Goal: Information Seeking & Learning: Check status

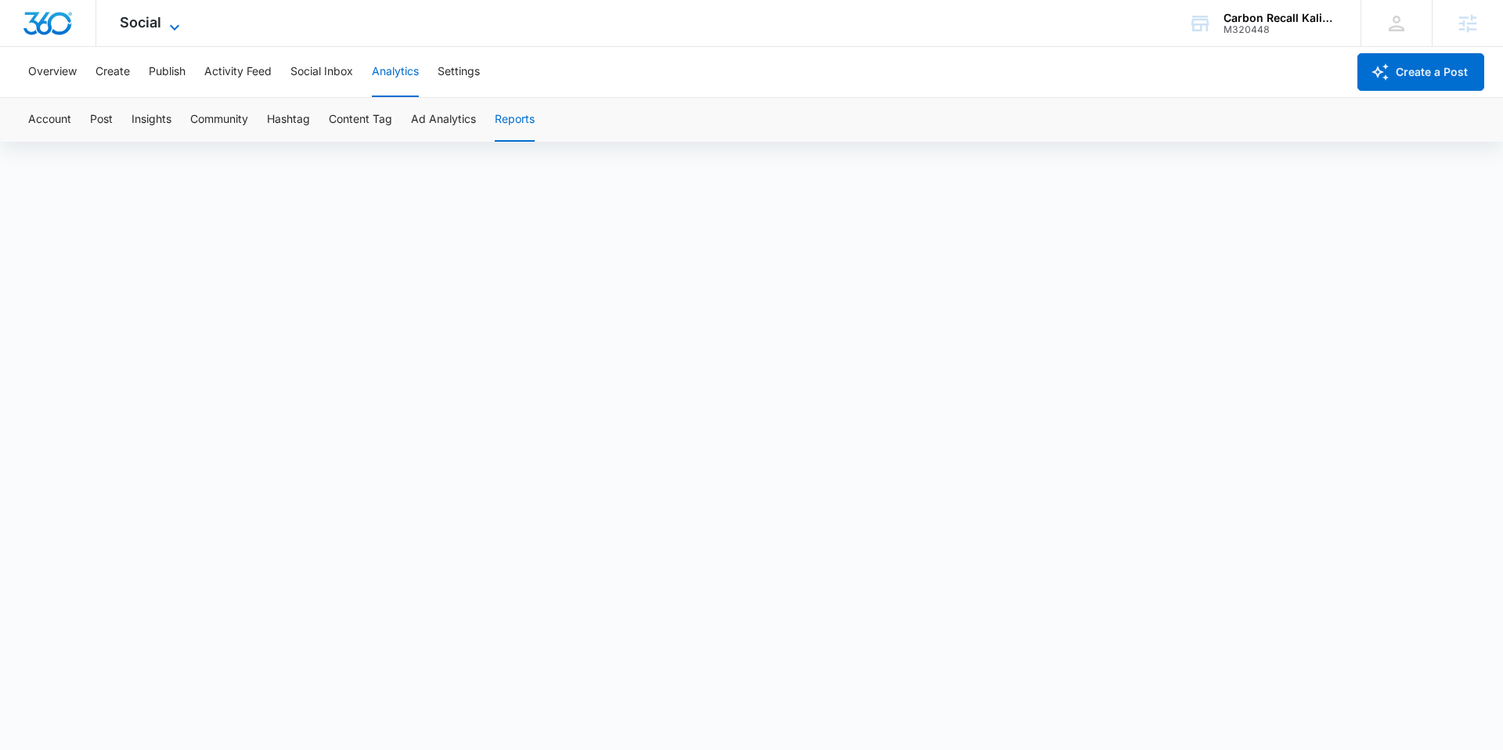
click at [140, 23] on span "Social" at bounding box center [141, 22] width 42 height 16
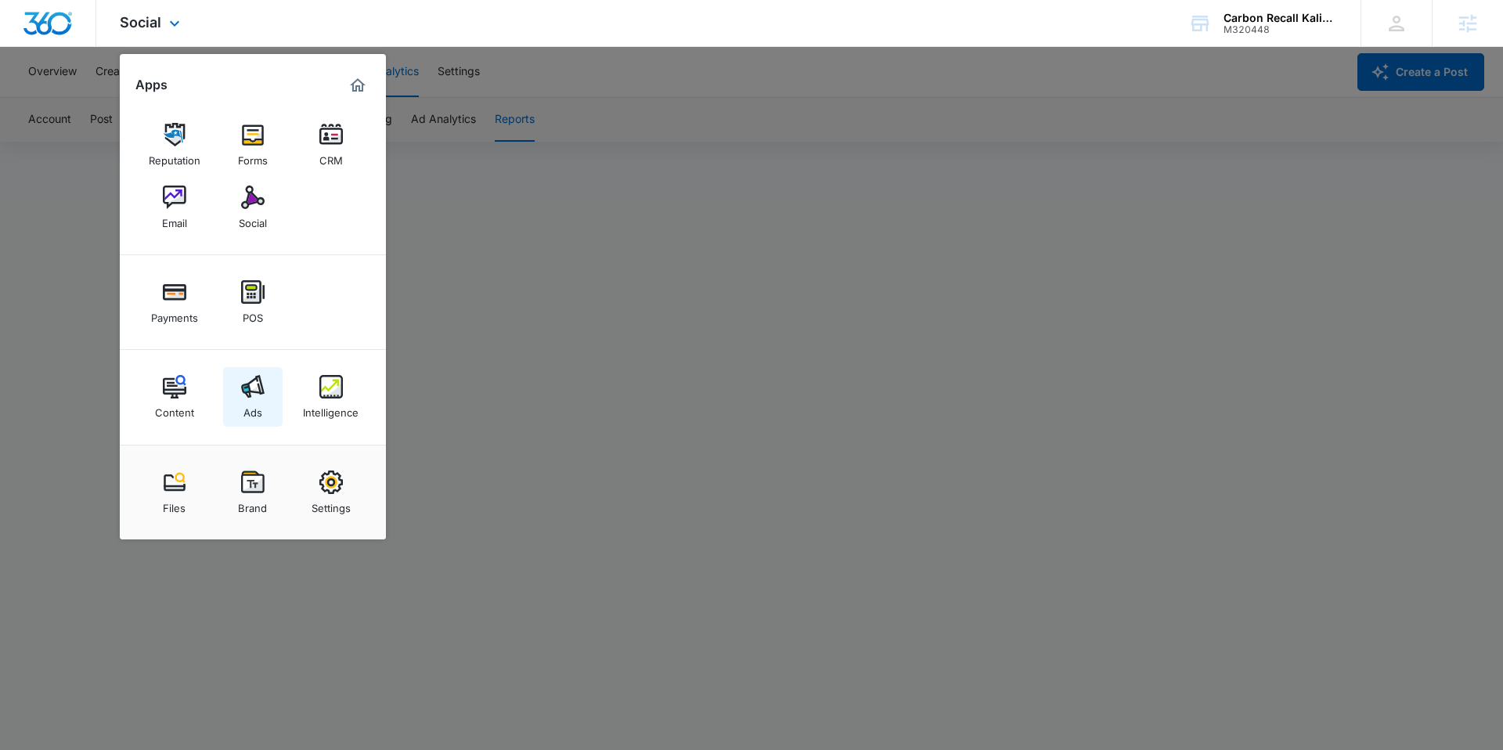
click at [257, 395] on img at bounding box center [252, 386] width 23 height 23
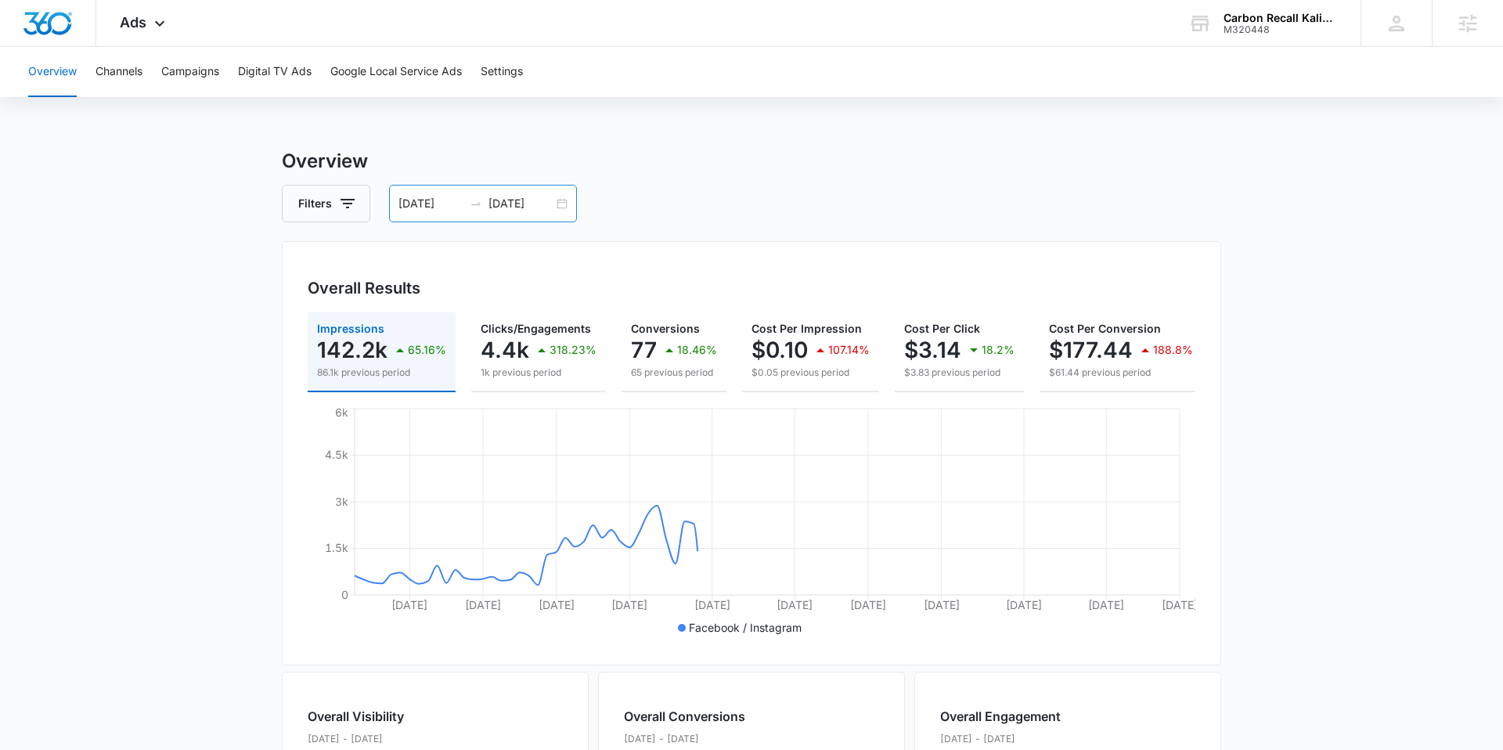
click at [425, 208] on input "[DATE]" at bounding box center [431, 203] width 65 height 17
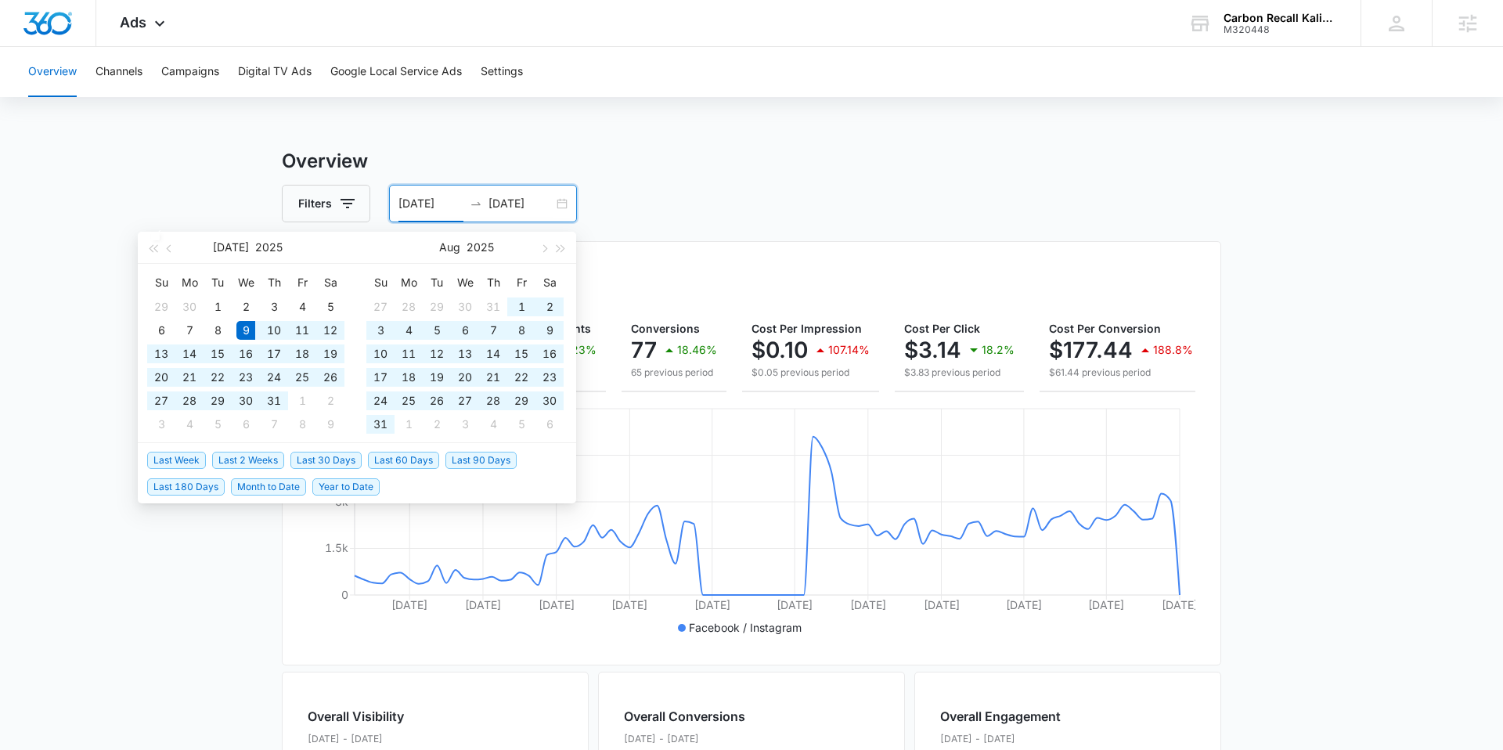
click at [644, 196] on div "Filters [DATE] [DATE]" at bounding box center [752, 204] width 940 height 38
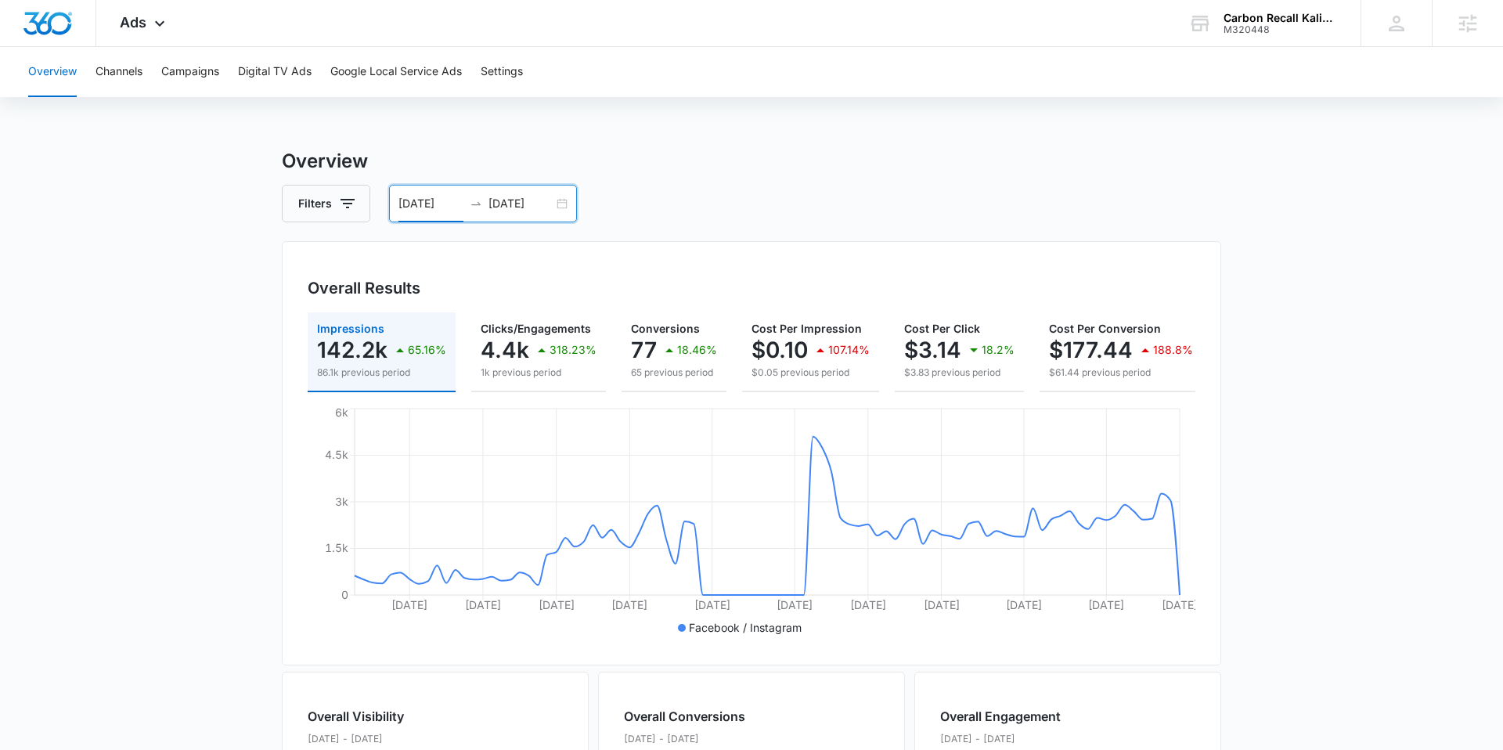
click at [435, 203] on input "[DATE]" at bounding box center [431, 203] width 65 height 17
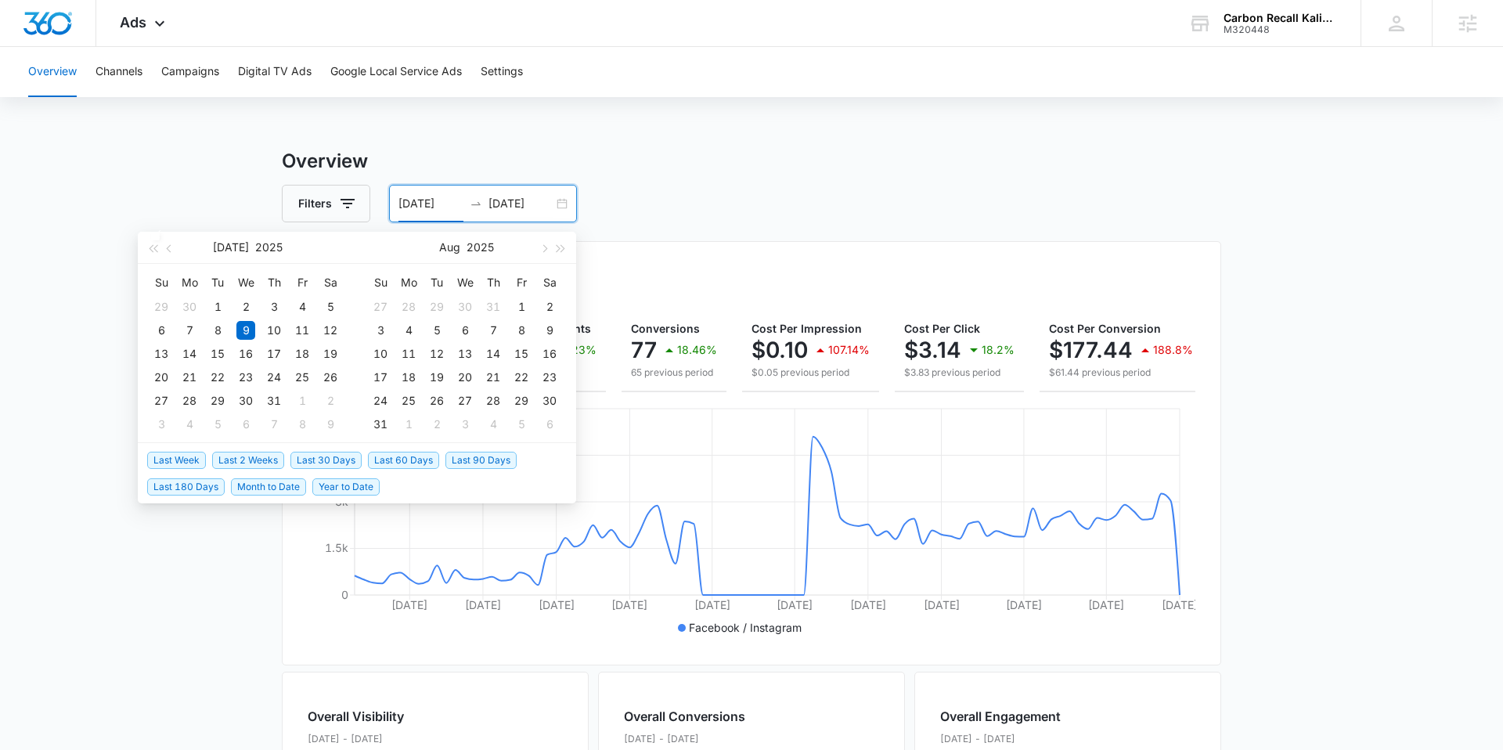
click at [326, 454] on span "Last 30 Days" at bounding box center [326, 460] width 71 height 17
type input "[DATE]"
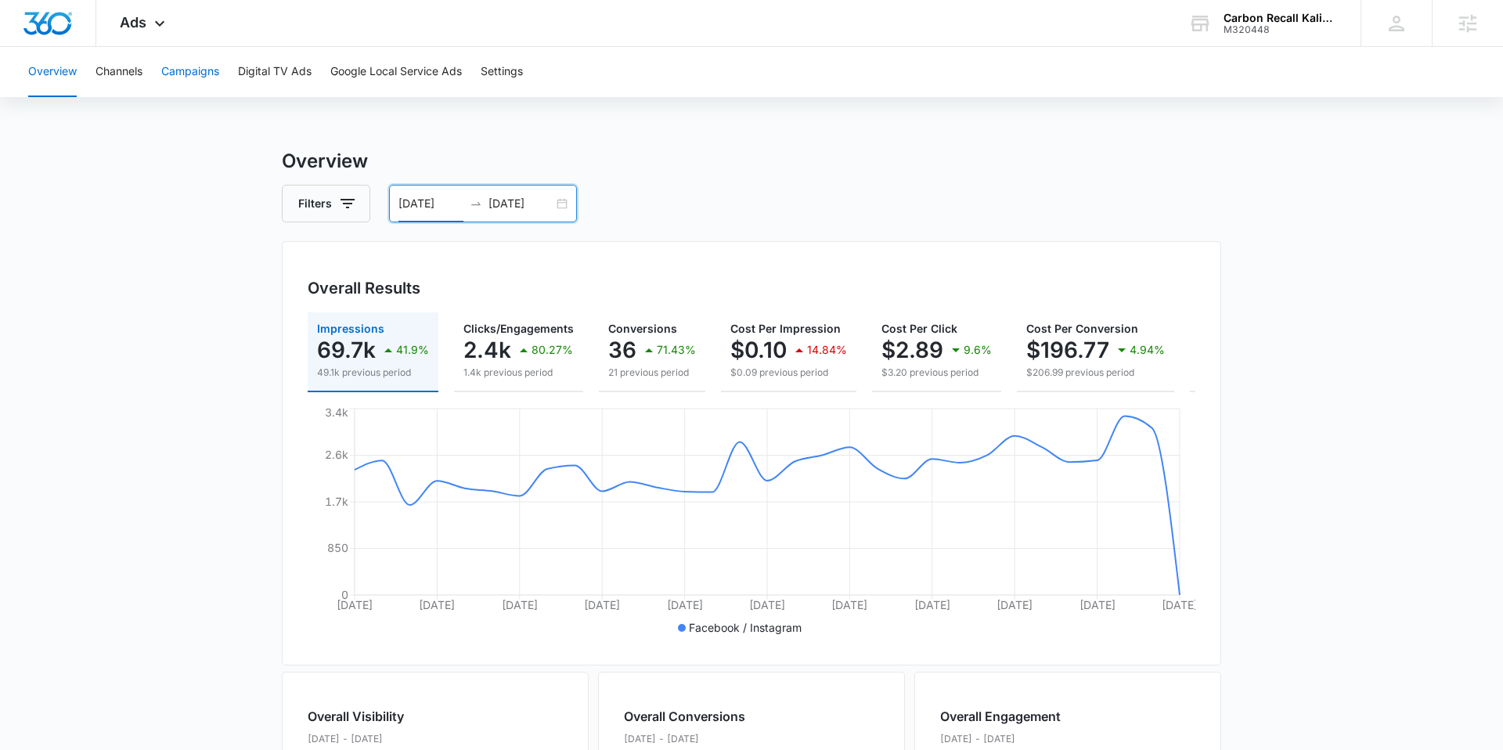
click at [206, 69] on button "Campaigns" at bounding box center [190, 72] width 58 height 50
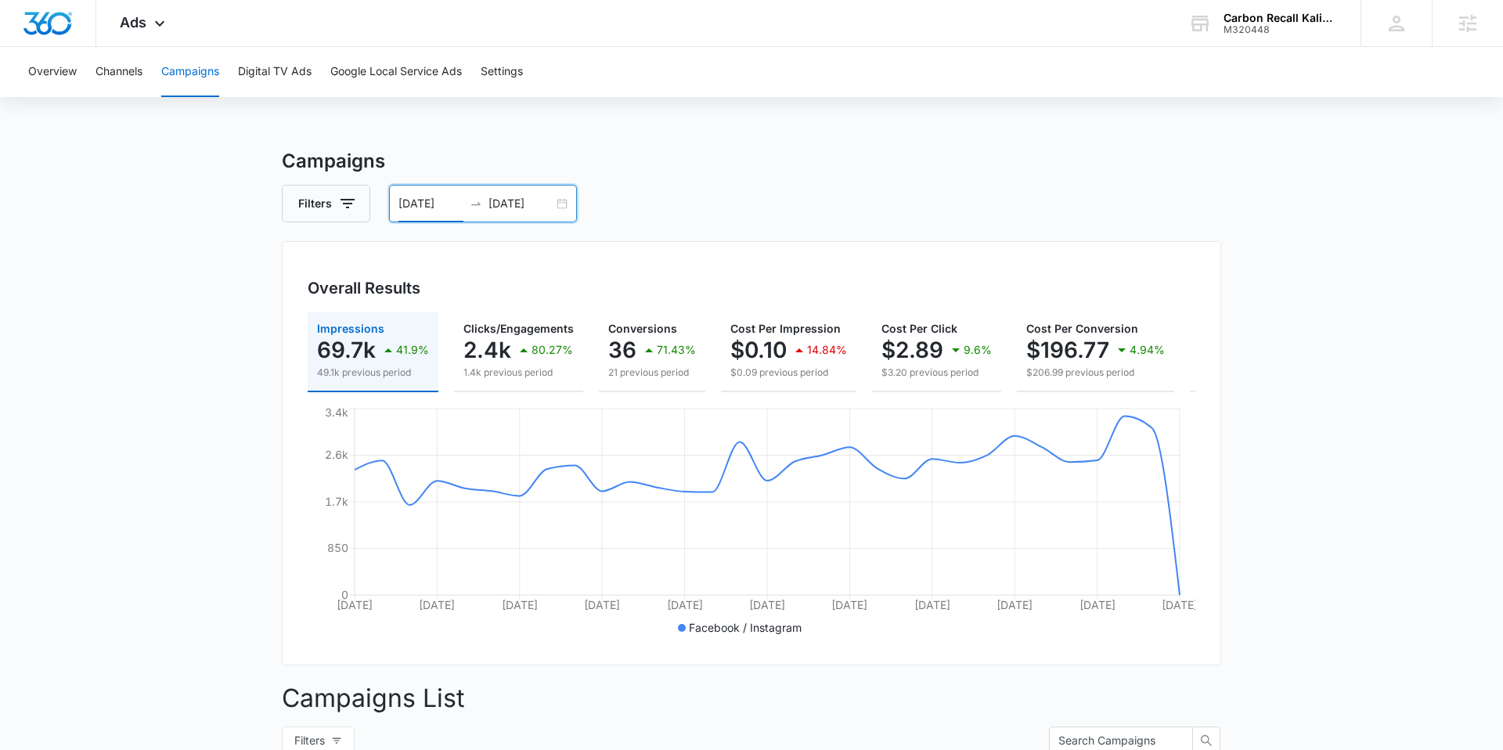
click at [428, 209] on input "[DATE]" at bounding box center [431, 203] width 65 height 17
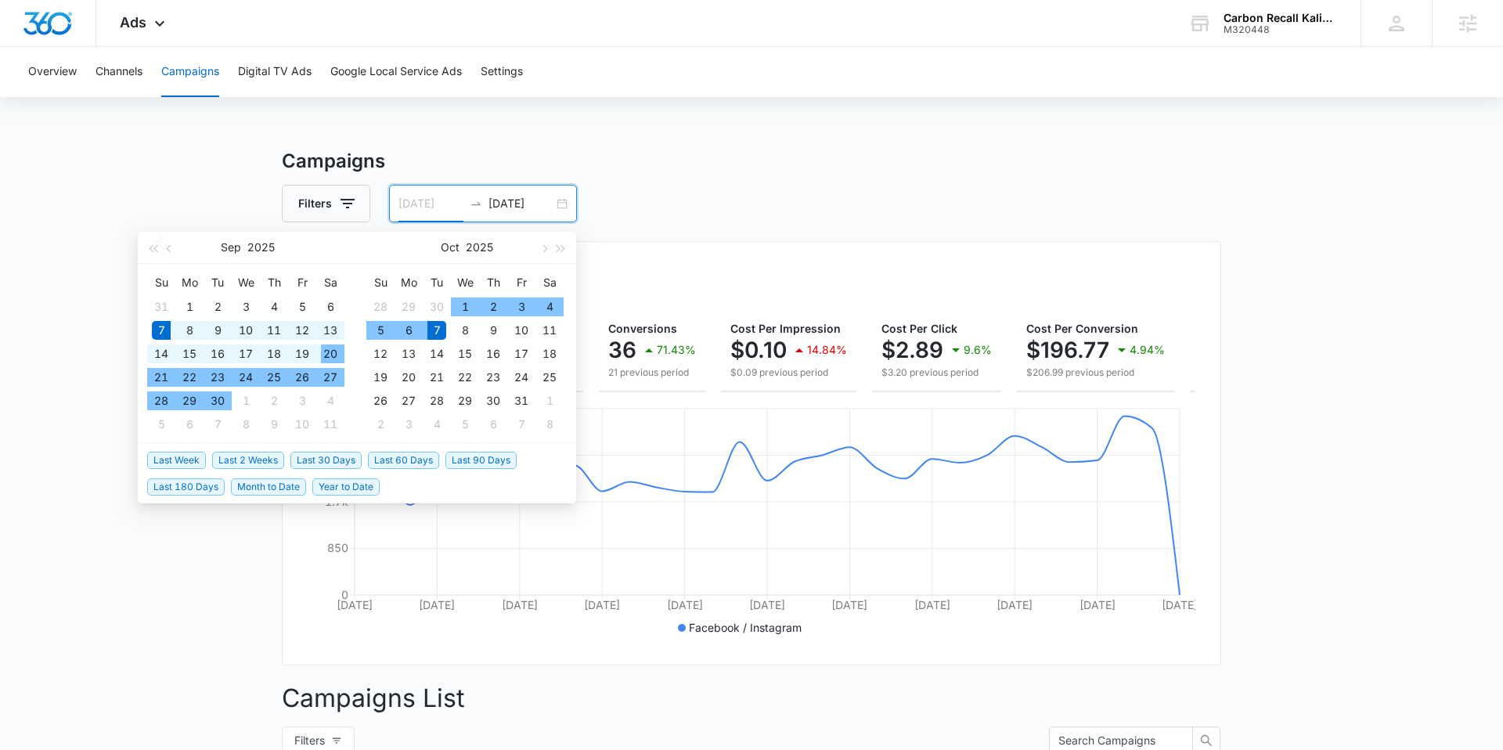
type input "[DATE]"
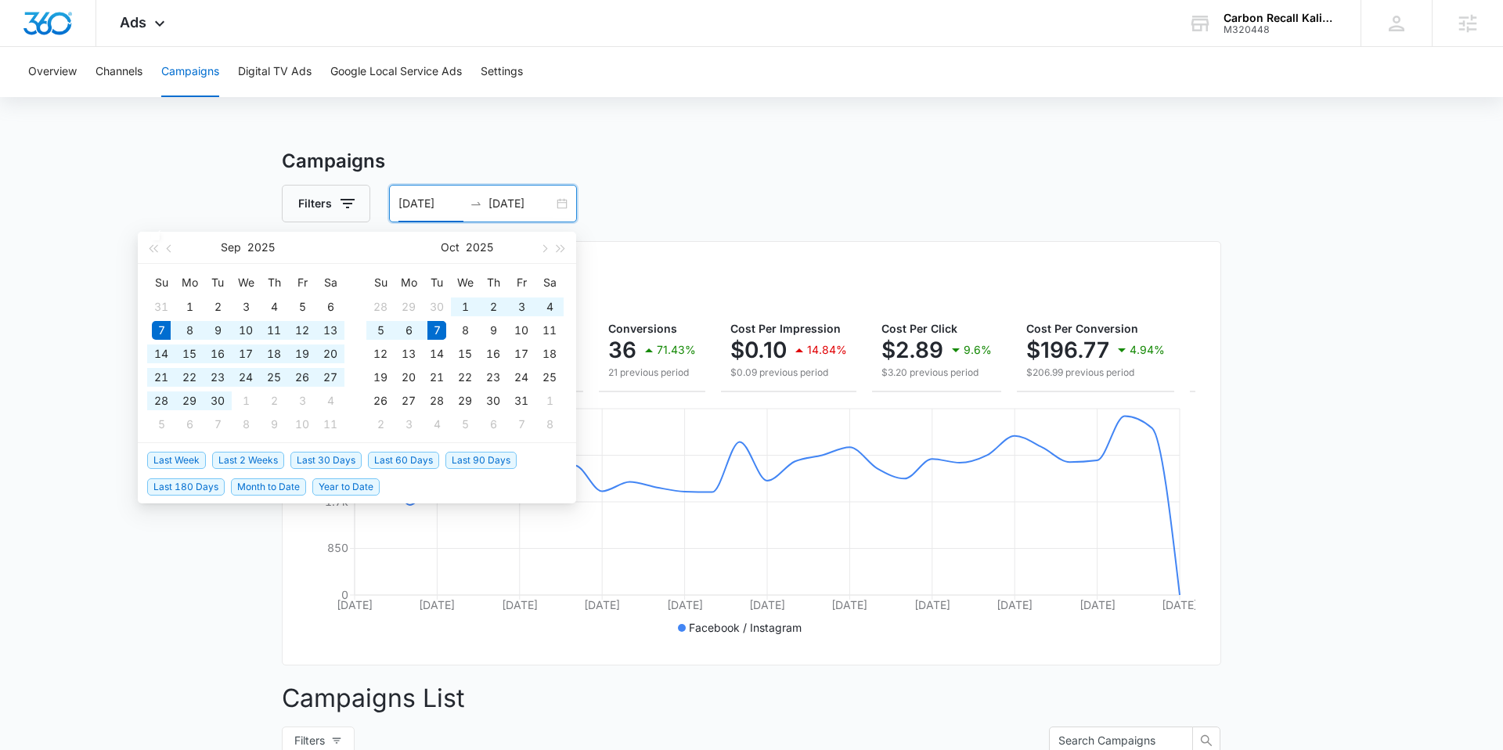
click at [676, 276] on div "Overall Results" at bounding box center [752, 287] width 888 height 23
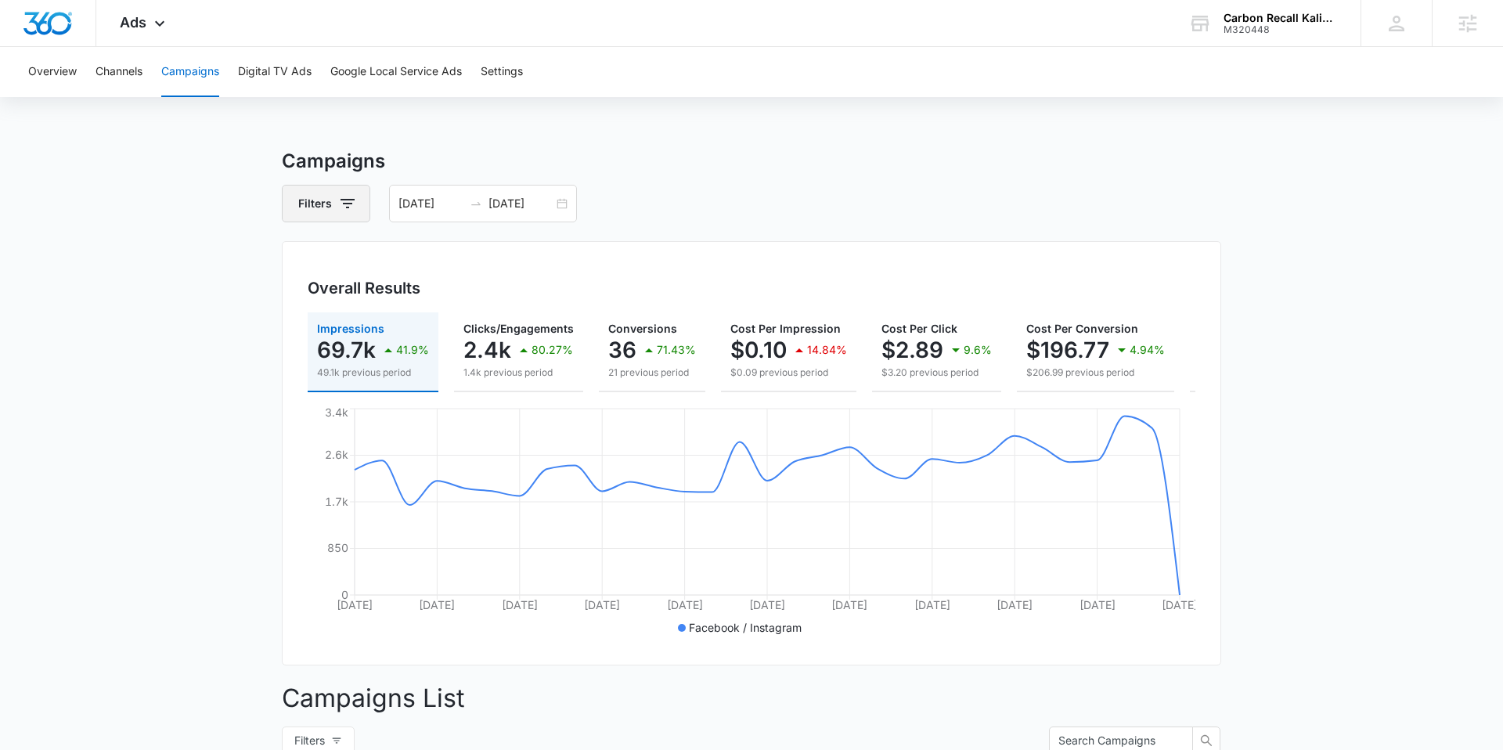
click at [347, 208] on icon "button" at bounding box center [348, 203] width 14 height 9
click at [385, 262] on div "Channel 1" at bounding box center [391, 260] width 180 height 25
click at [460, 258] on icon "Show Channel filters" at bounding box center [469, 260] width 19 height 19
click at [313, 312] on icon at bounding box center [310, 313] width 14 height 14
click at [302, 312] on input "Google" at bounding box center [301, 312] width 1 height 1
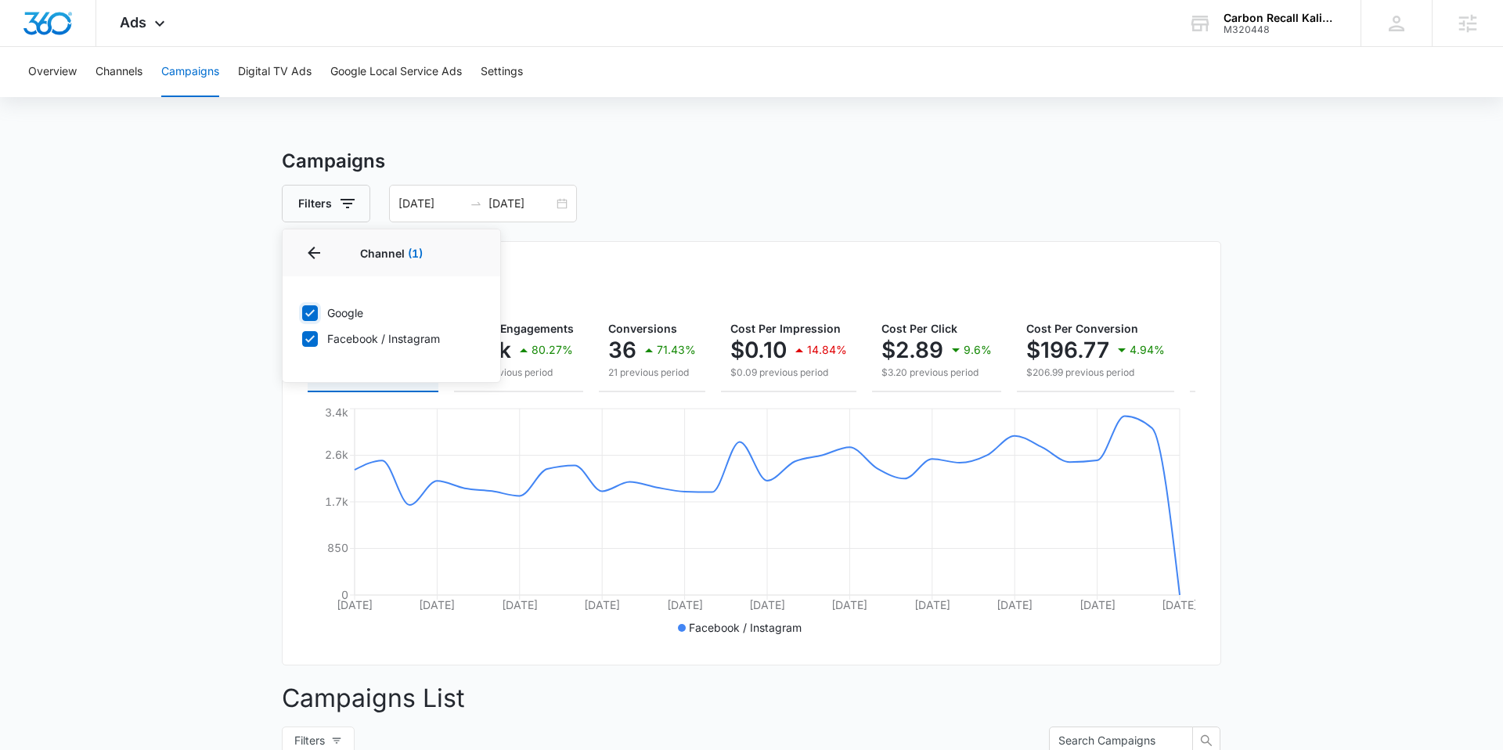
checkbox input "true"
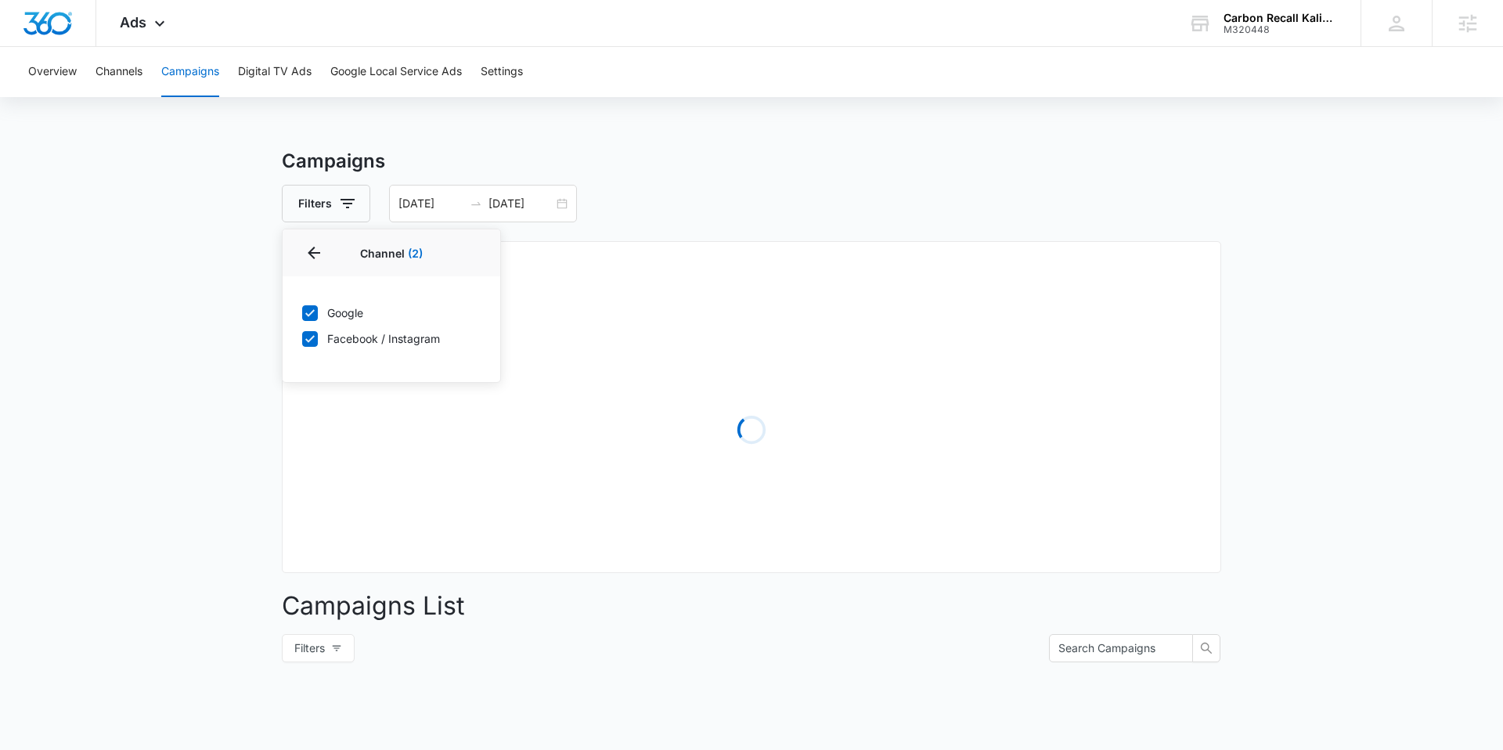
click at [201, 267] on main "Campaigns Filters Channel 2 Channel (2) Google Facebook / Instagram Type Clear …" at bounding box center [751, 555] width 1503 height 816
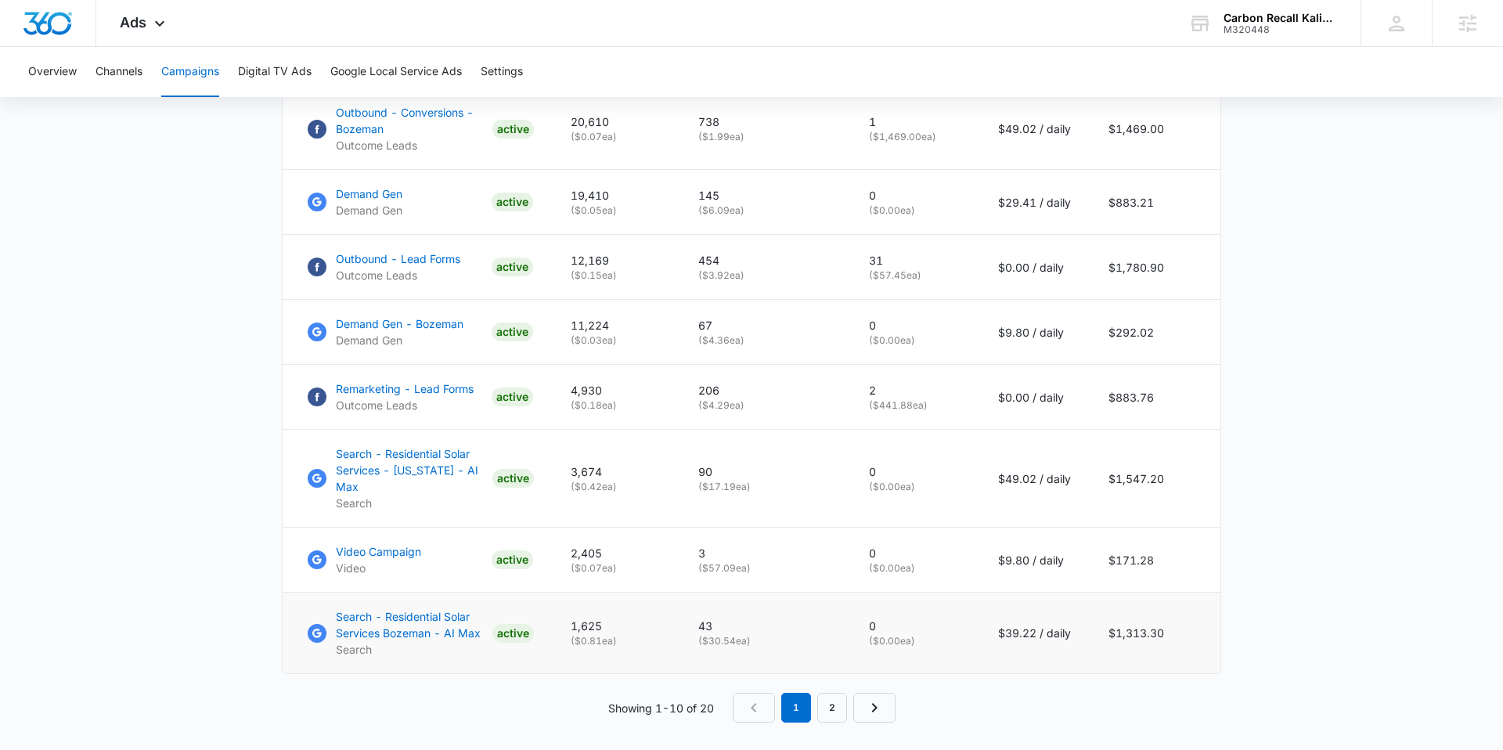
scroll to position [935, 0]
click at [841, 692] on link "2" at bounding box center [832, 707] width 30 height 30
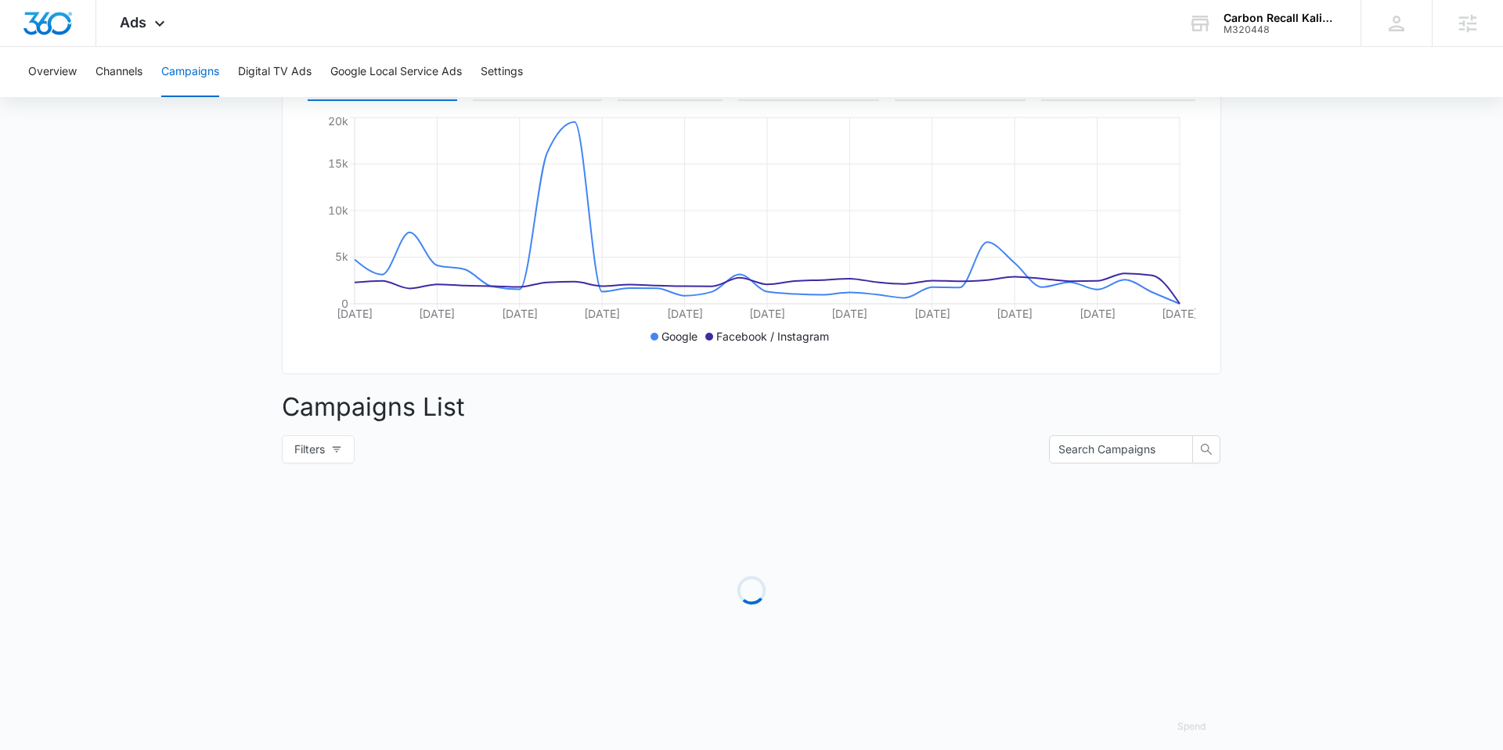
scroll to position [1017, 0]
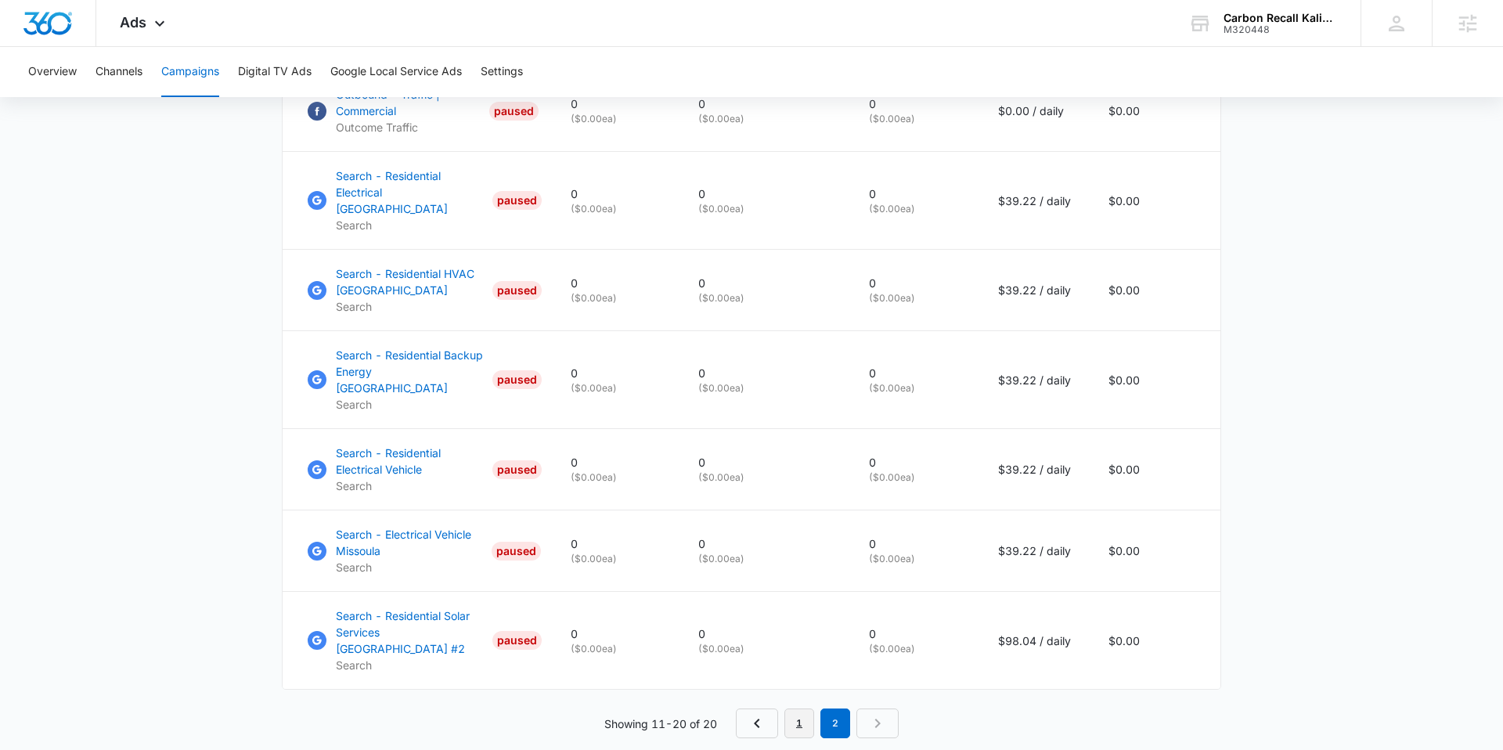
click at [799, 709] on link "1" at bounding box center [800, 724] width 30 height 30
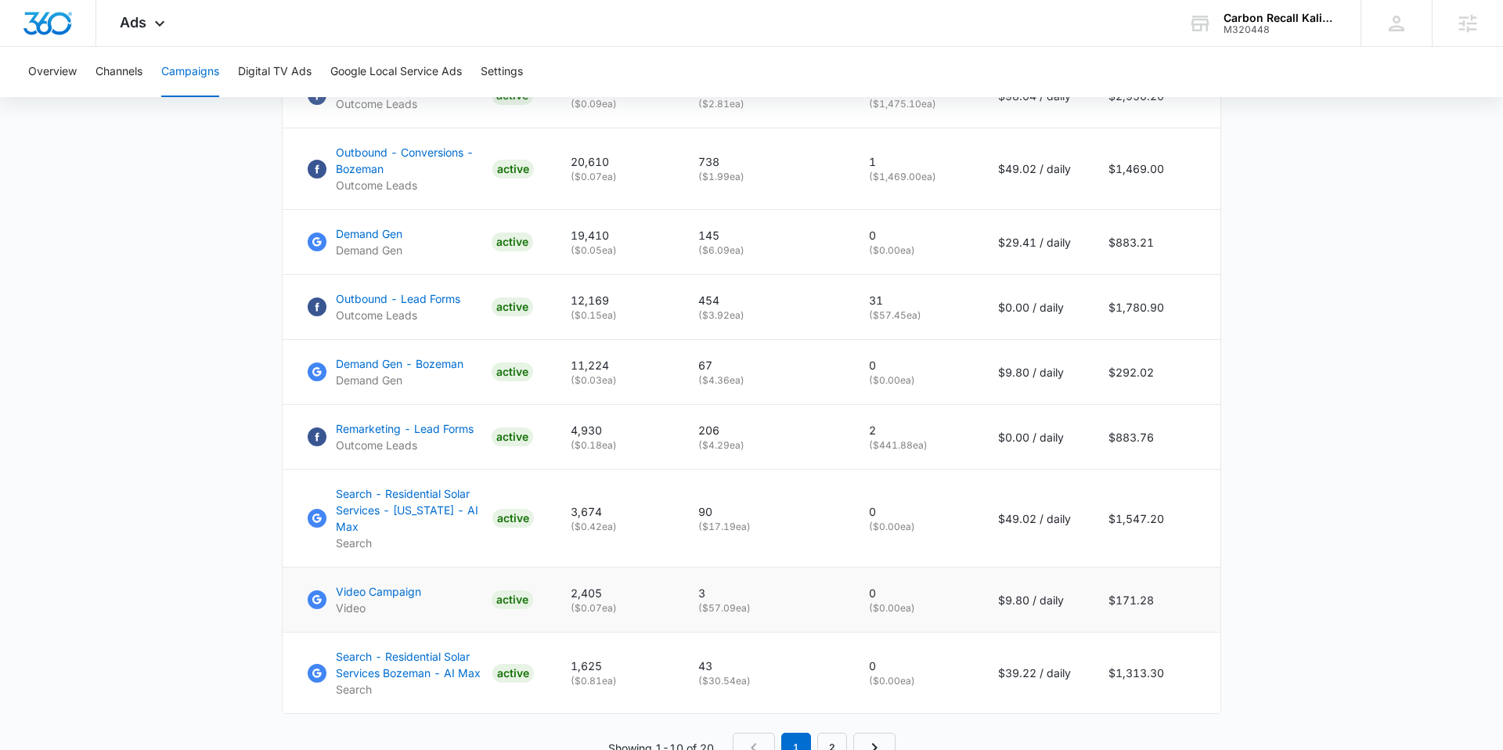
scroll to position [949, 0]
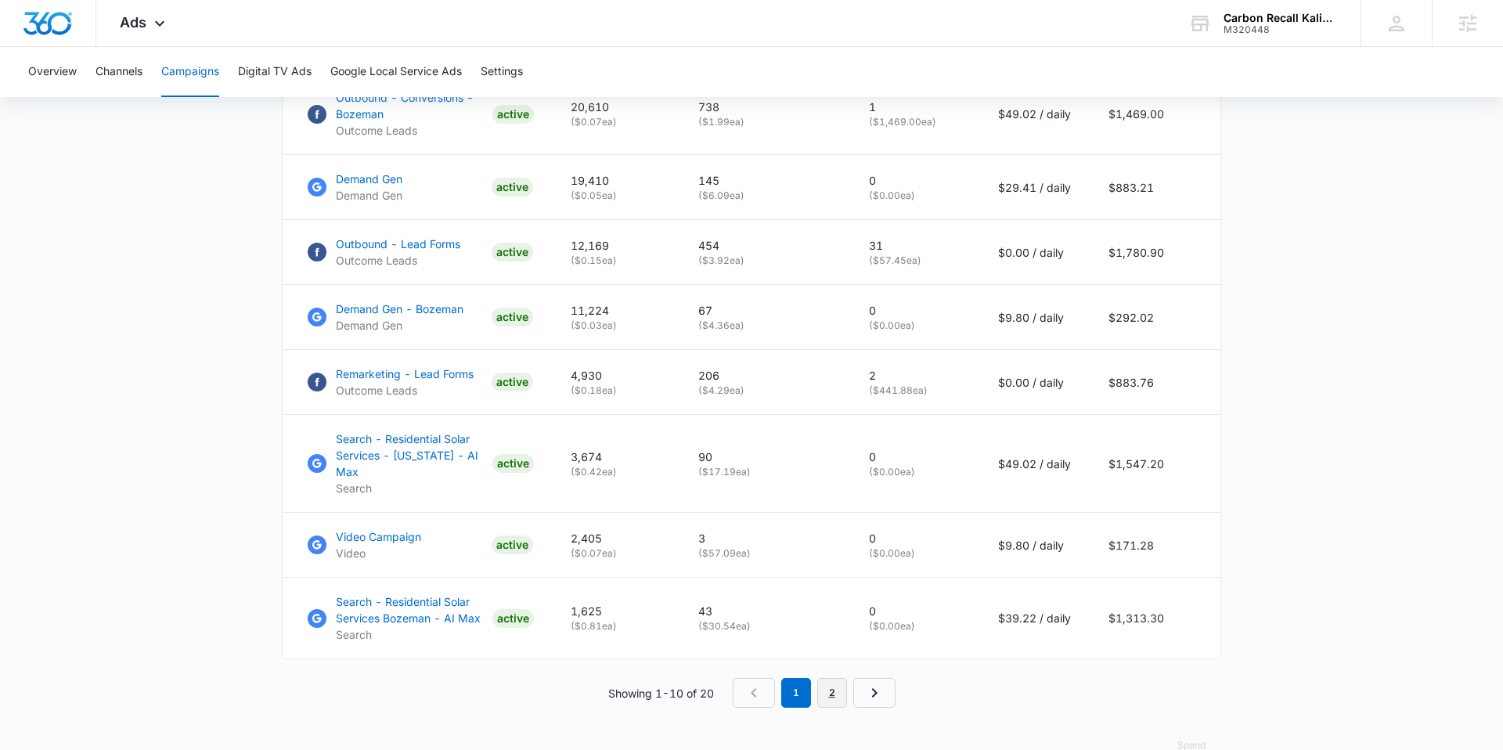
click at [836, 678] on link "2" at bounding box center [832, 693] width 30 height 30
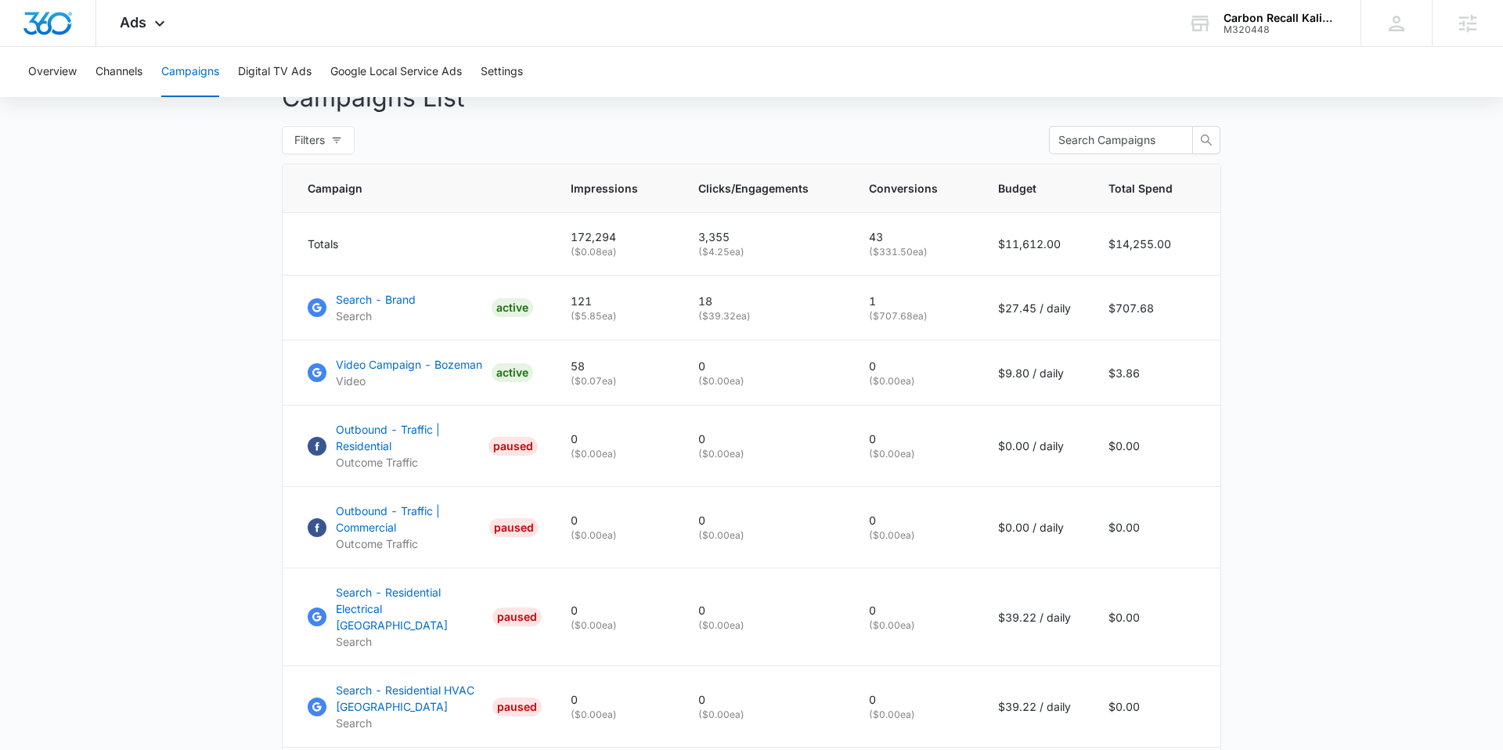
scroll to position [602, 0]
click at [1216, 34] on div "Carbon Recall Kalispell M320448 Your Accounts View All" at bounding box center [1263, 23] width 196 height 46
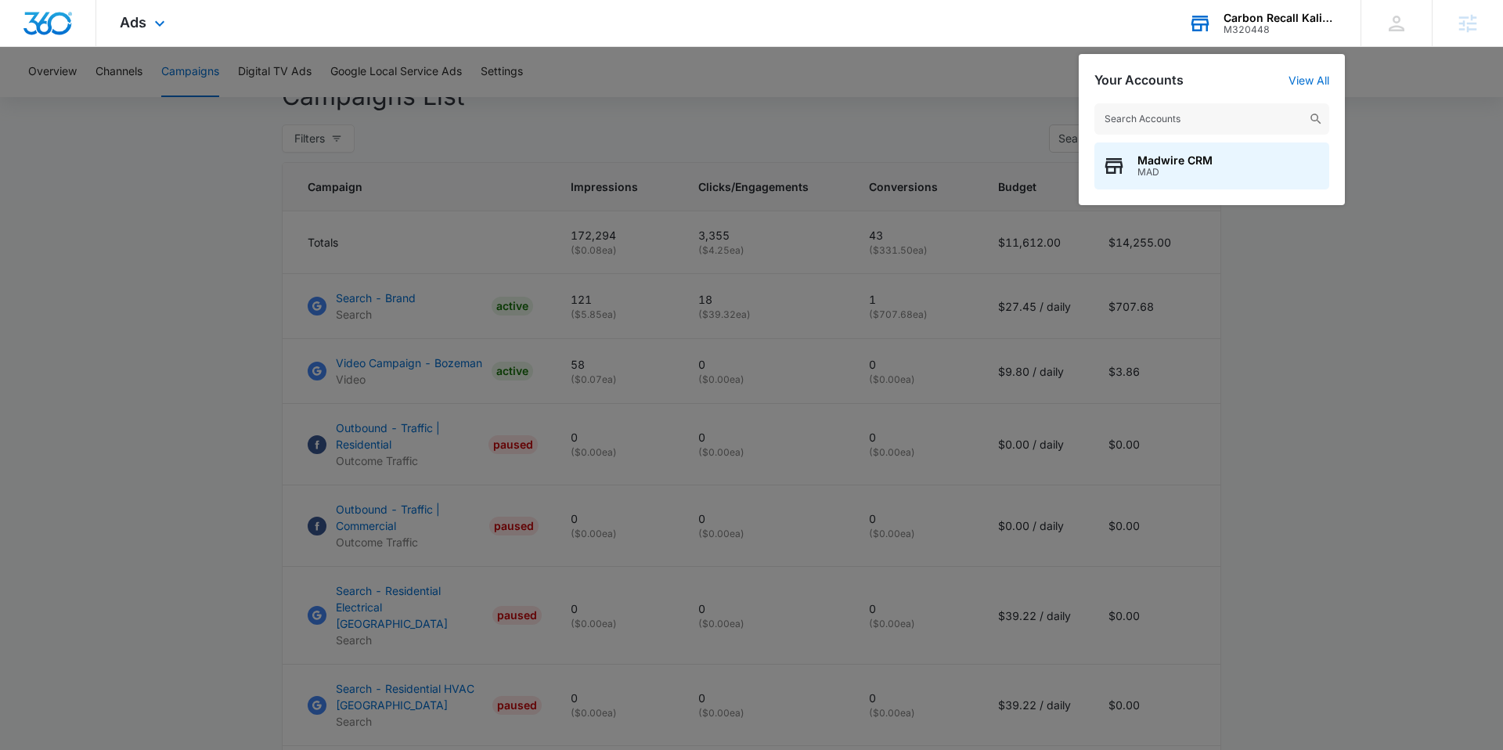
click at [1182, 125] on input "text" at bounding box center [1212, 118] width 235 height 31
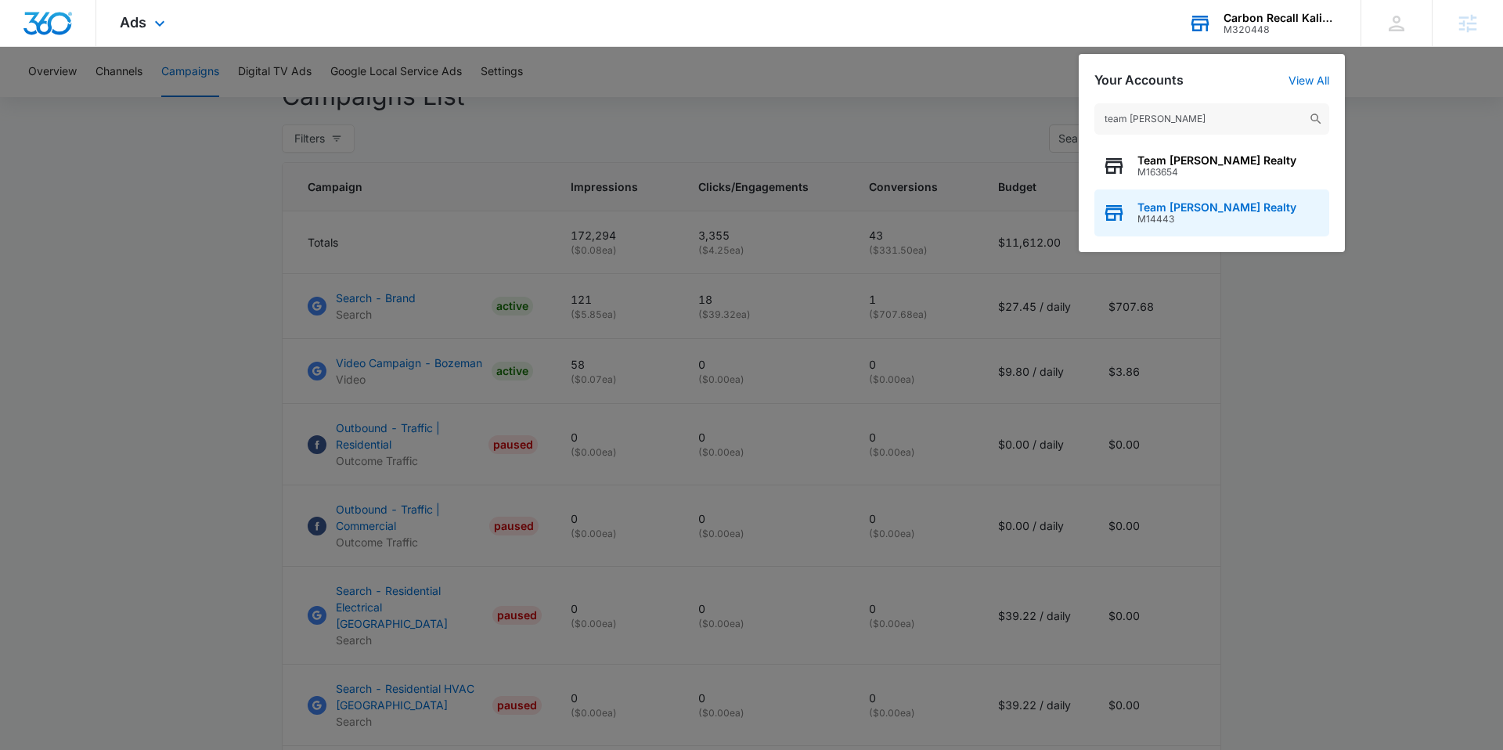
type input "team [PERSON_NAME]"
click at [1196, 209] on span "Team [PERSON_NAME] Realty" at bounding box center [1217, 207] width 159 height 13
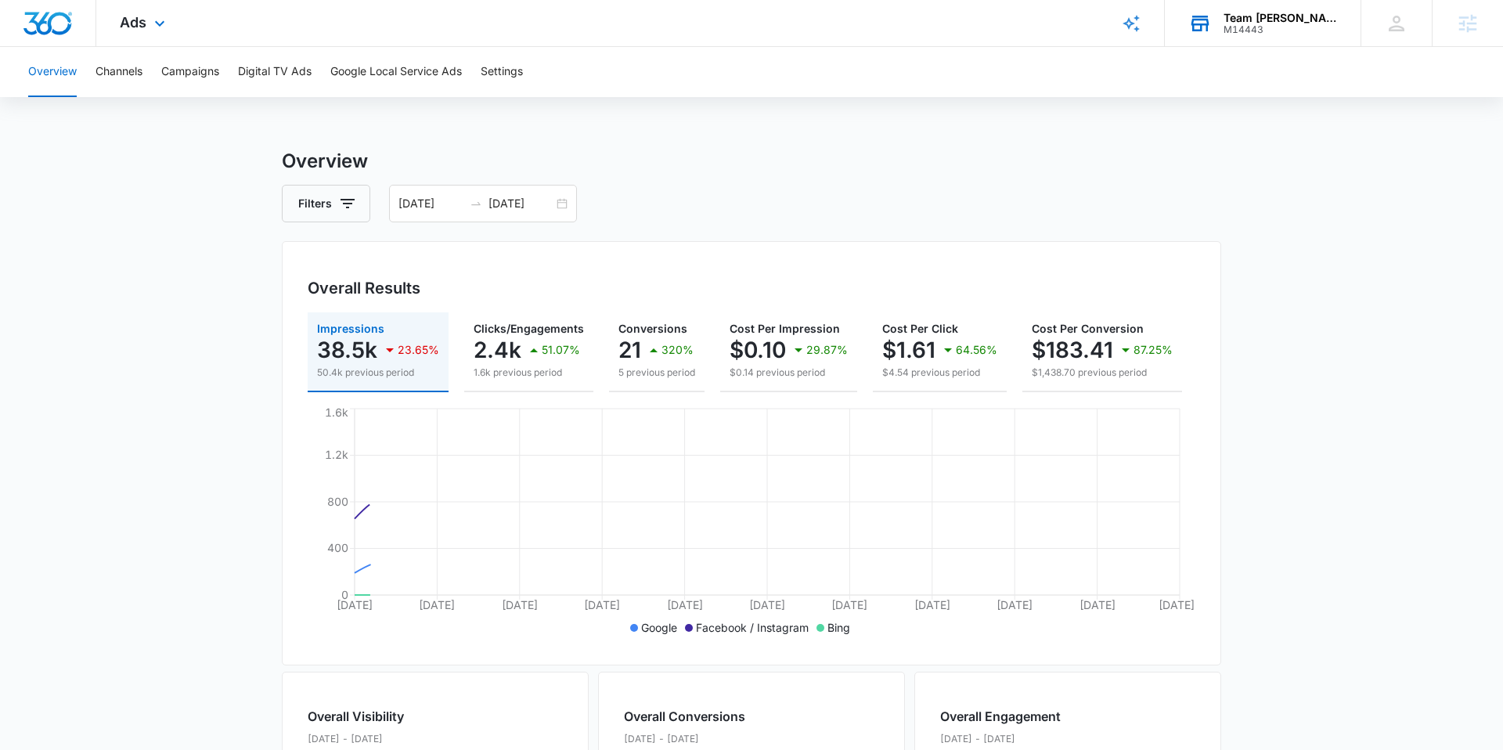
click at [145, 33] on div "Ads Apps Reputation Websites Forms CRM Email Social Shop Payments POS Content A…" at bounding box center [144, 23] width 96 height 46
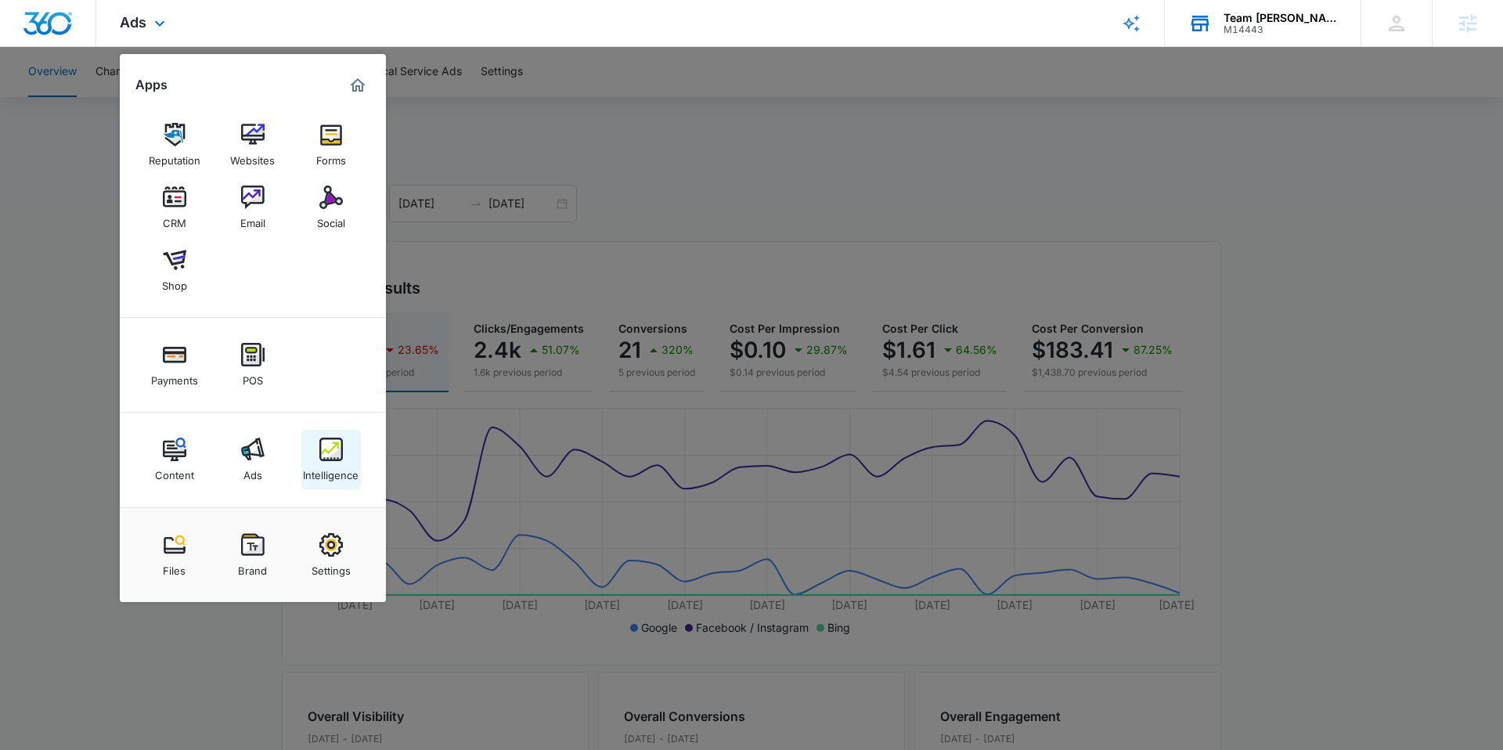
click at [316, 442] on link "Intelligence" at bounding box center [331, 460] width 60 height 60
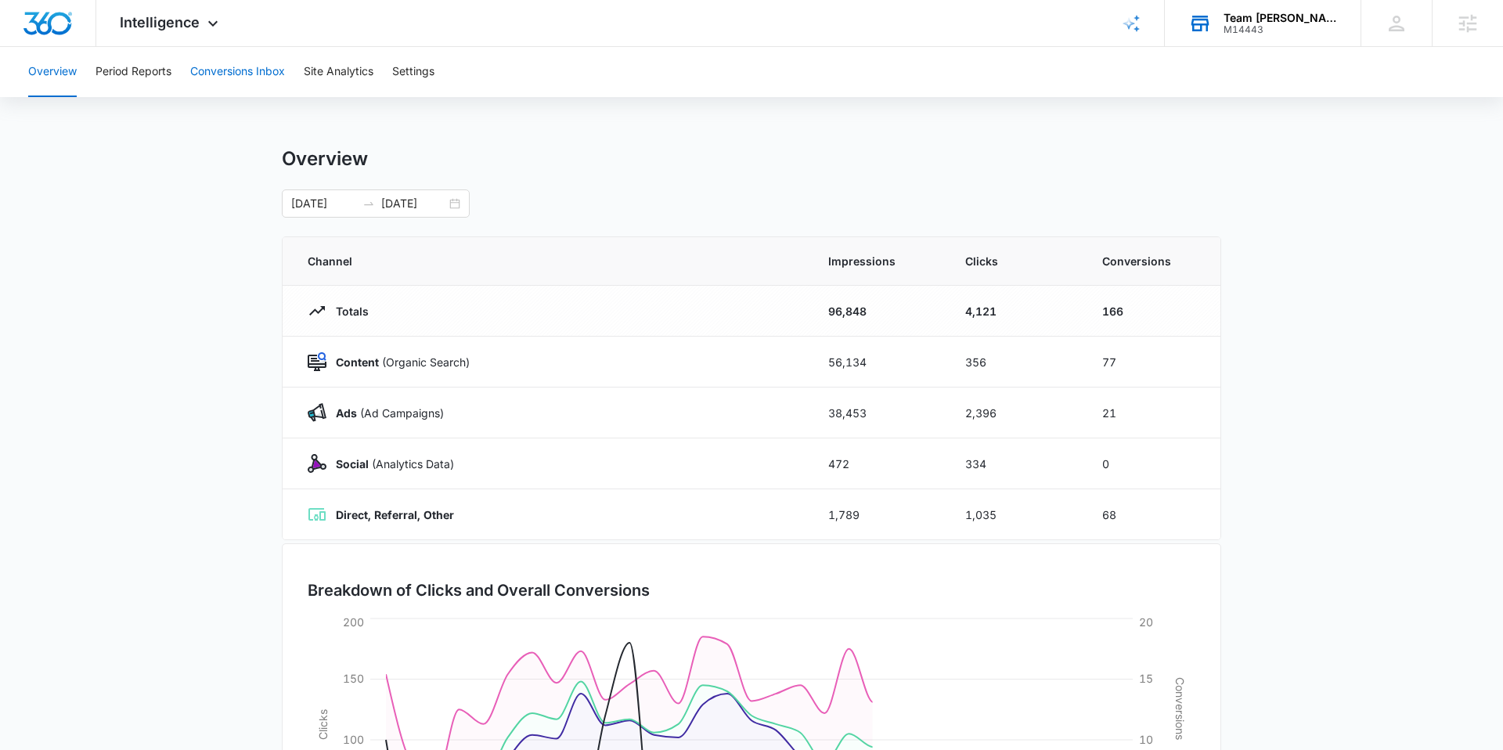
click at [236, 63] on button "Conversions Inbox" at bounding box center [237, 72] width 95 height 50
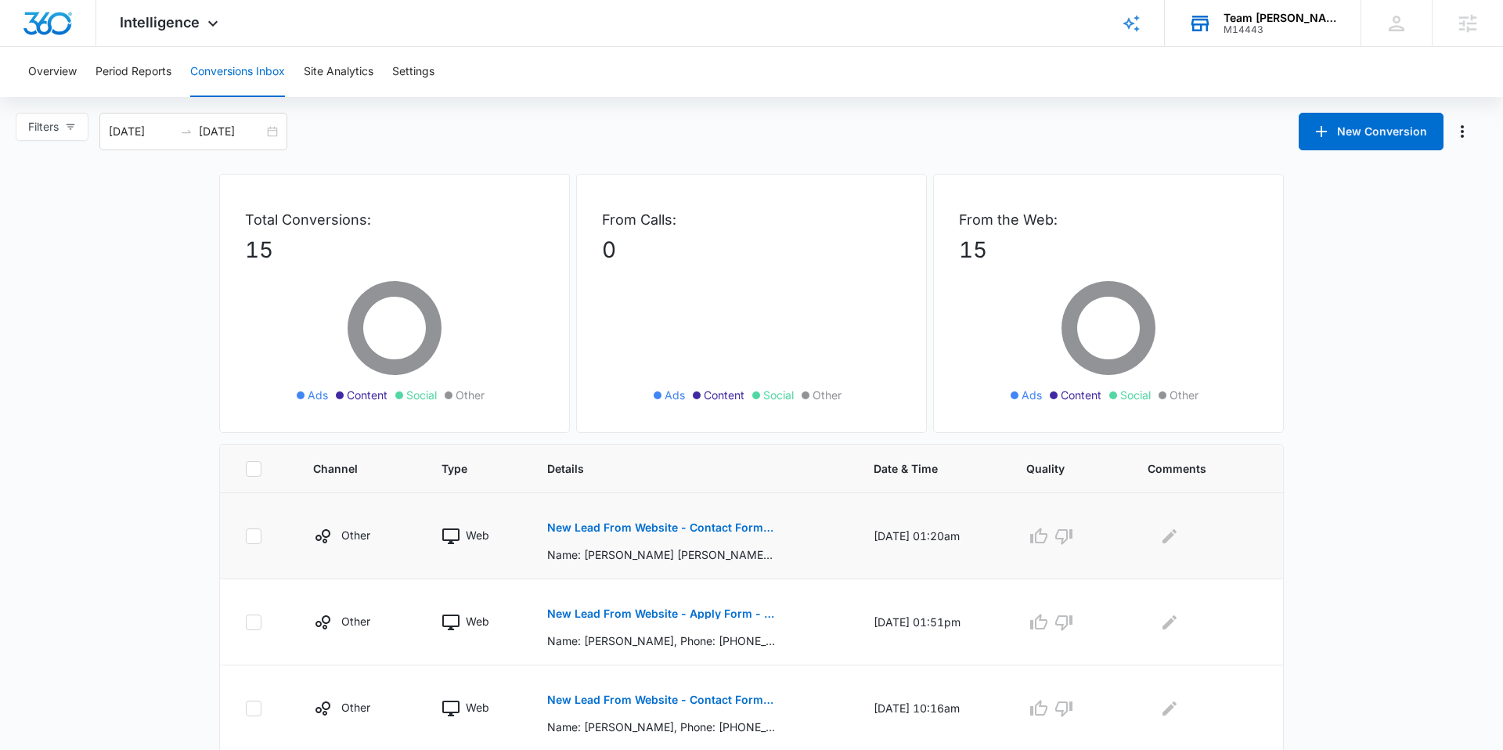
click at [634, 519] on button "New Lead From Website - Contact Form - Team [PERSON_NAME] Realty" at bounding box center [661, 528] width 228 height 38
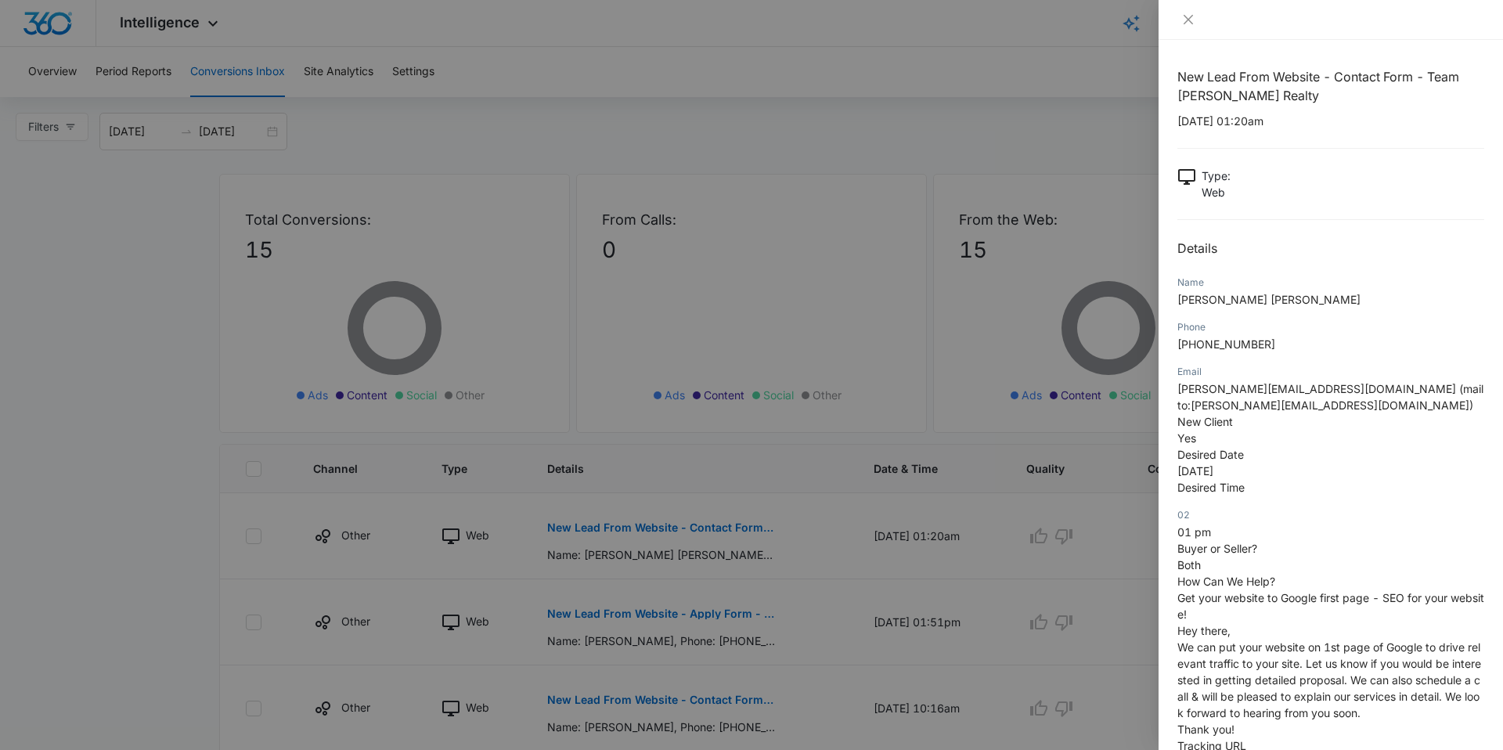
click at [1193, 27] on div at bounding box center [1331, 20] width 345 height 40
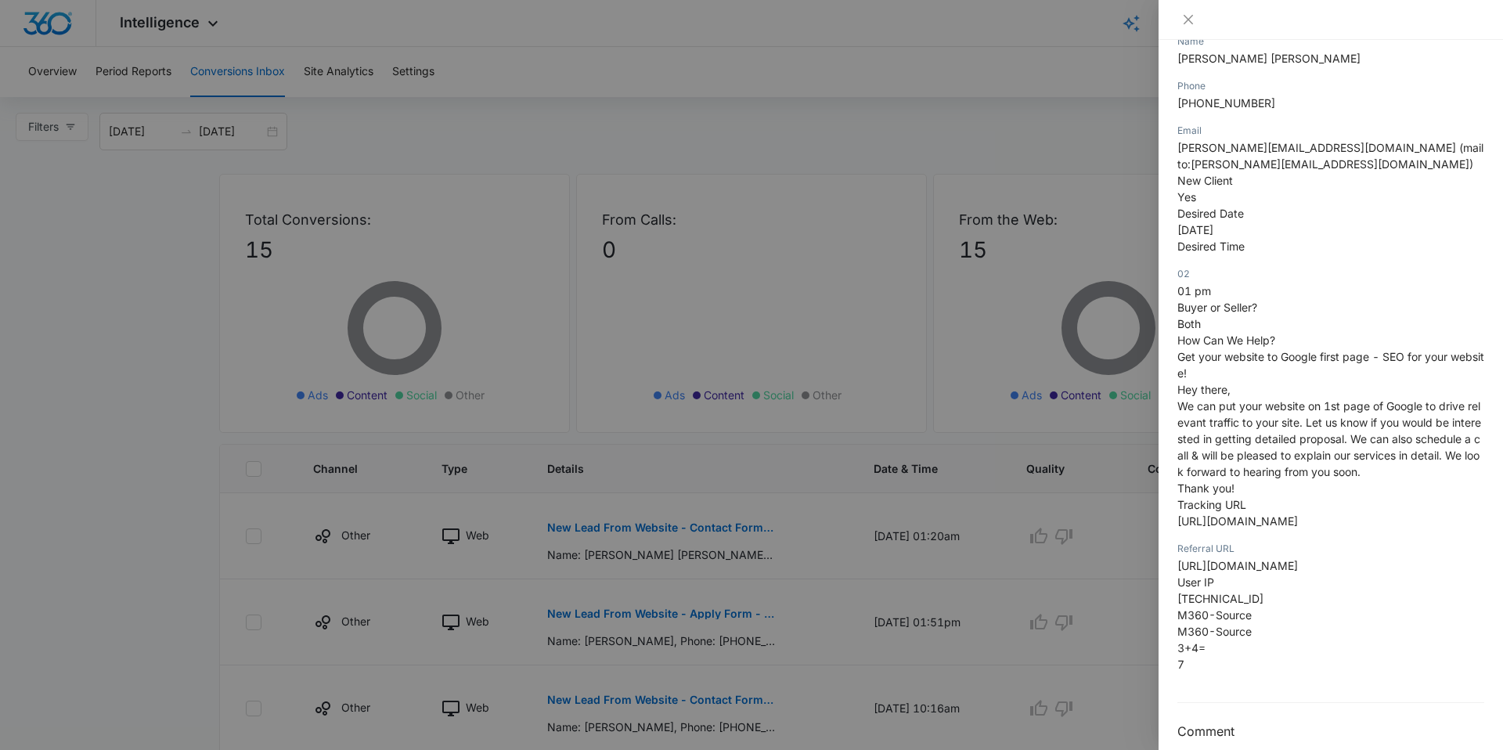
scroll to position [245, 0]
click at [1189, 20] on icon "close" at bounding box center [1188, 19] width 9 height 9
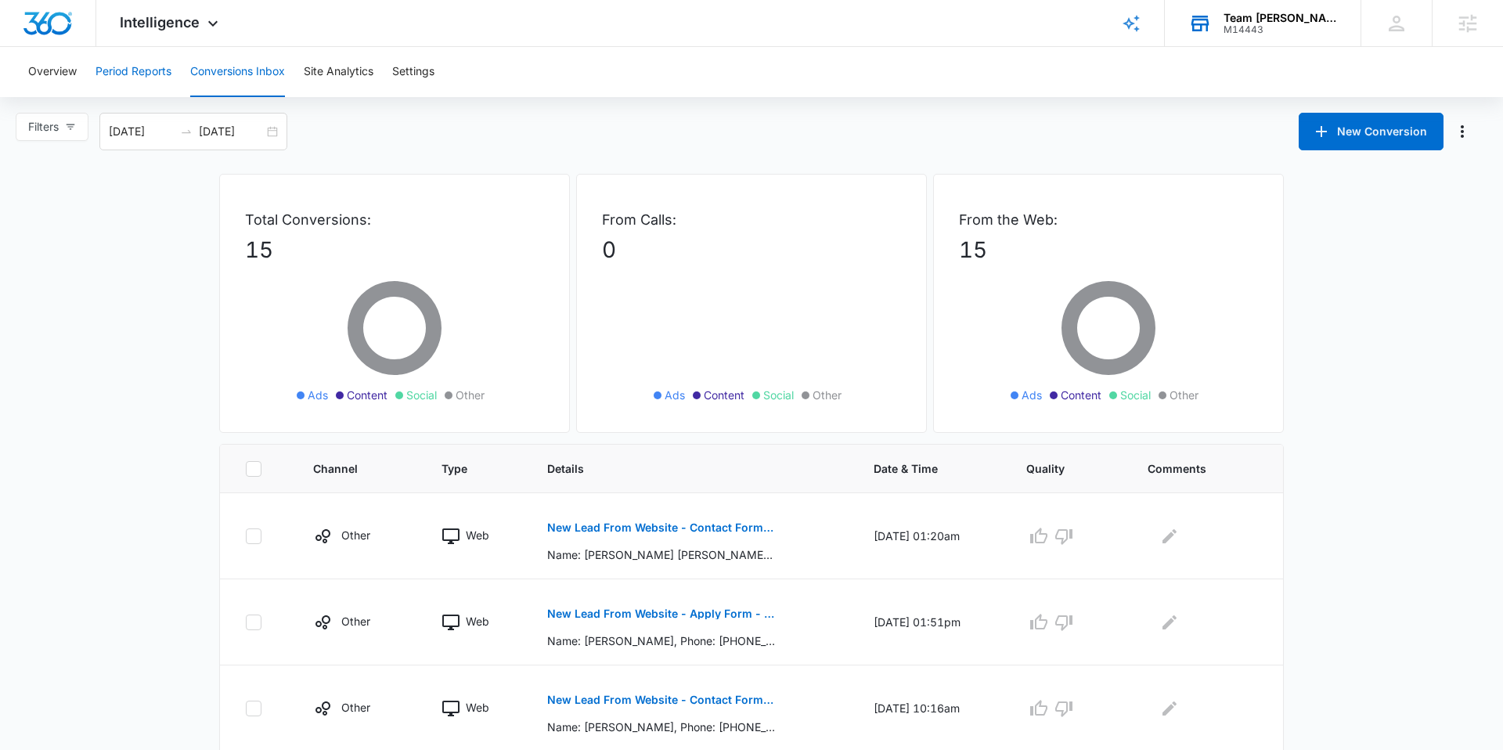
click at [146, 65] on button "Period Reports" at bounding box center [134, 72] width 76 height 50
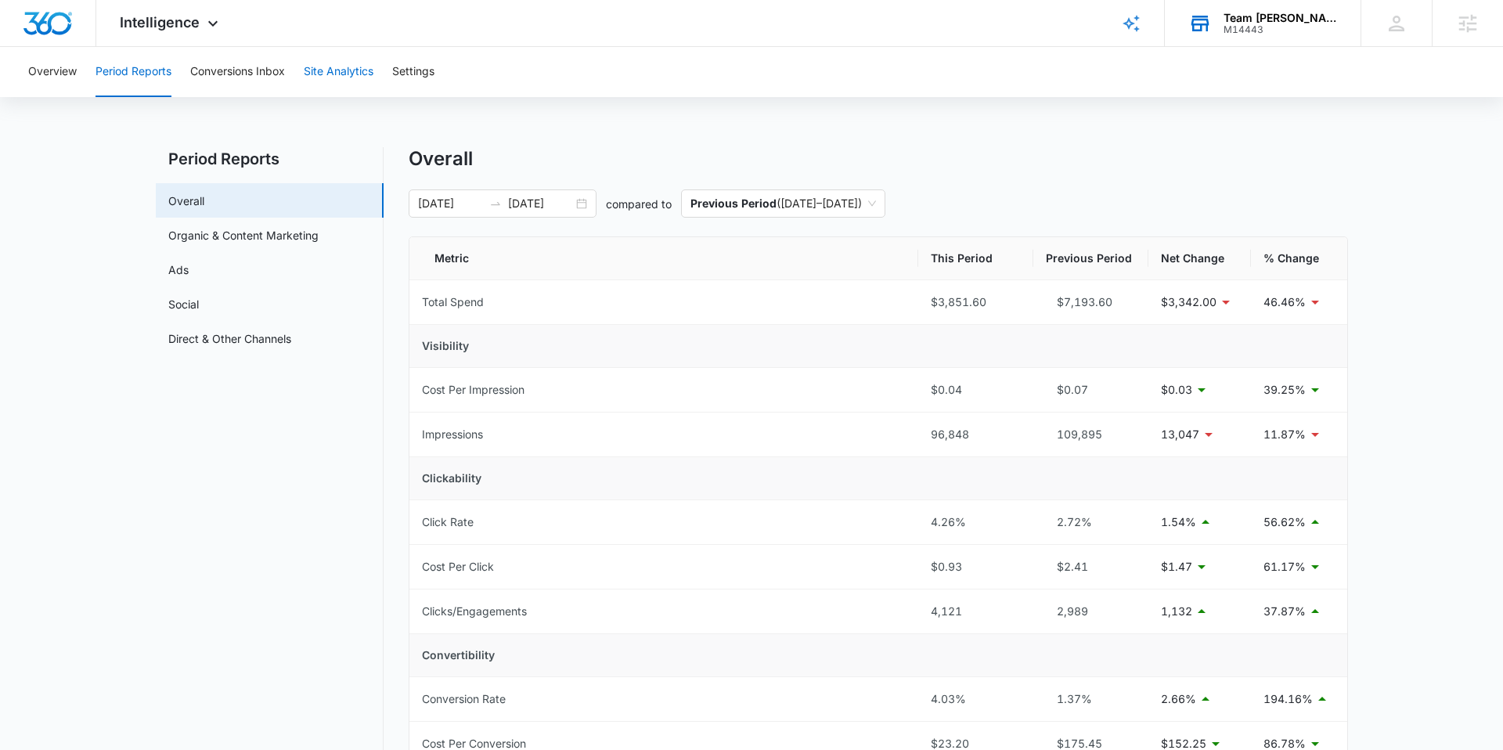
click at [346, 73] on button "Site Analytics" at bounding box center [339, 72] width 70 height 50
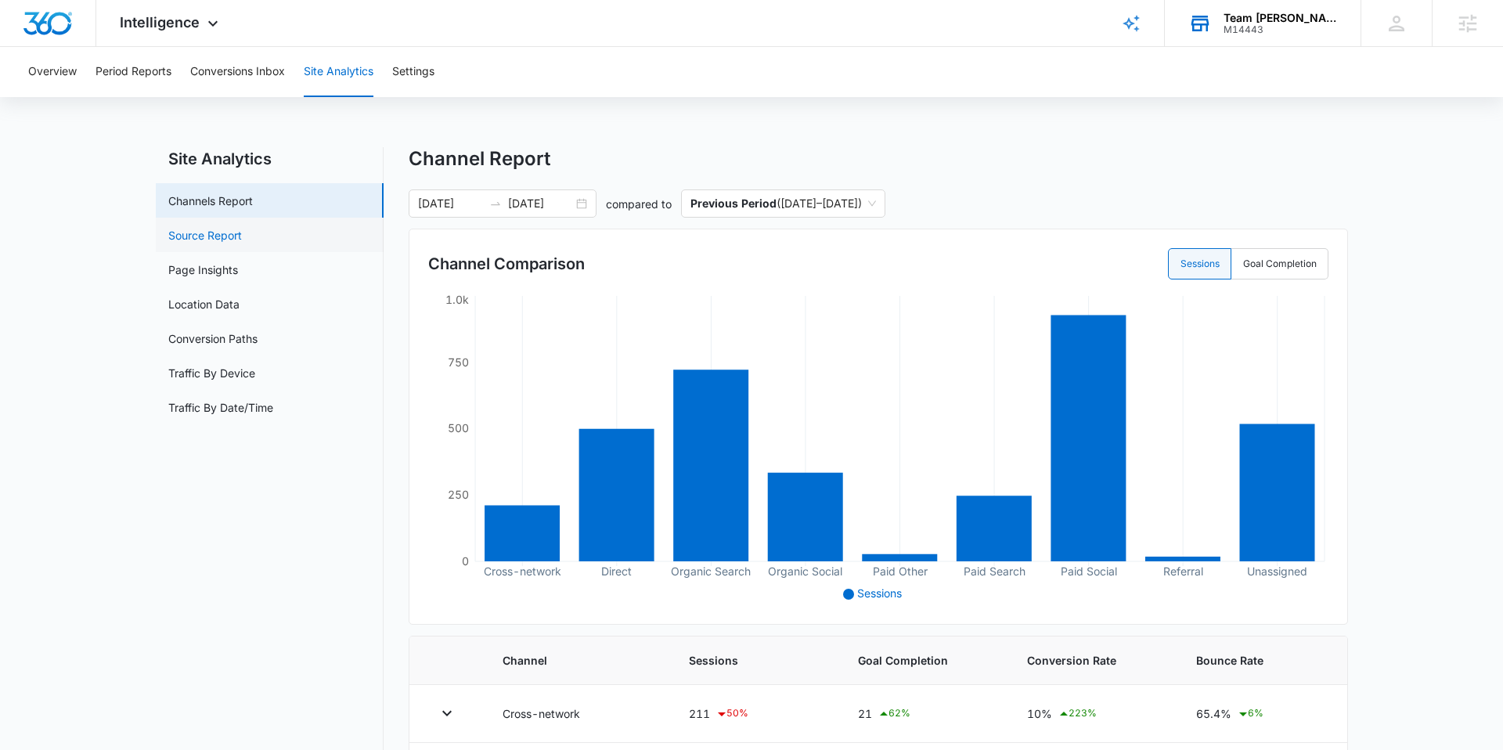
click at [209, 244] on link "Source Report" at bounding box center [205, 235] width 74 height 16
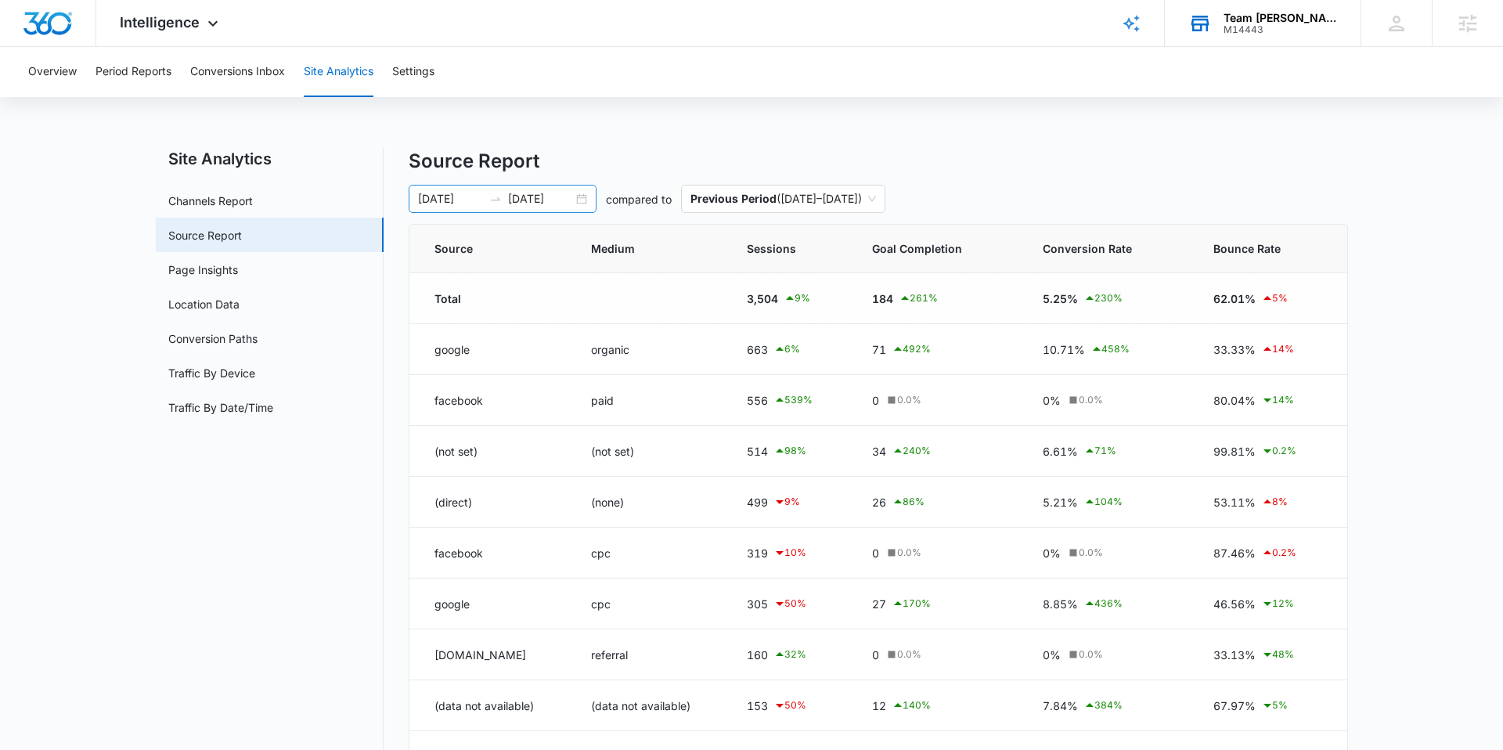
click at [441, 194] on input "[DATE]" at bounding box center [450, 198] width 65 height 17
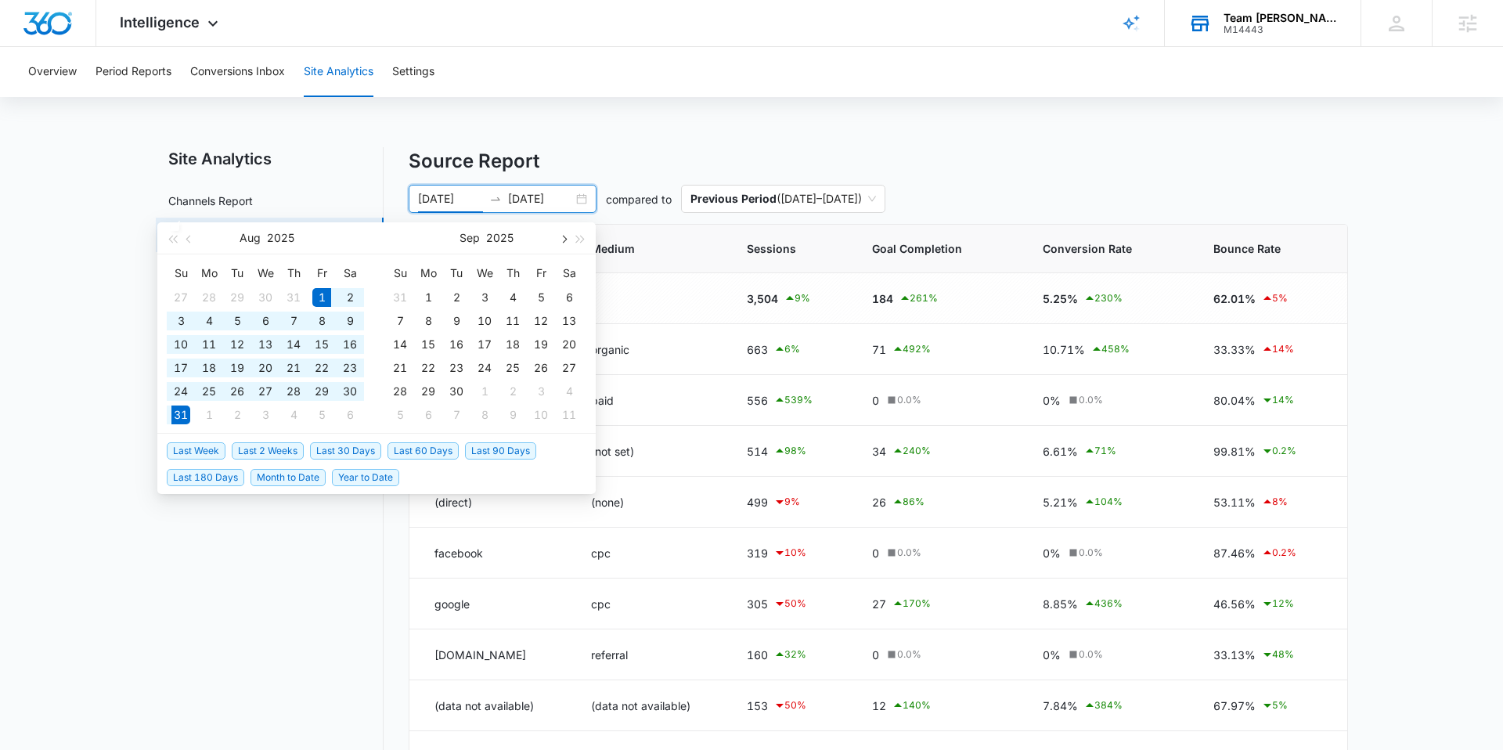
click at [561, 240] on span "button" at bounding box center [563, 239] width 8 height 8
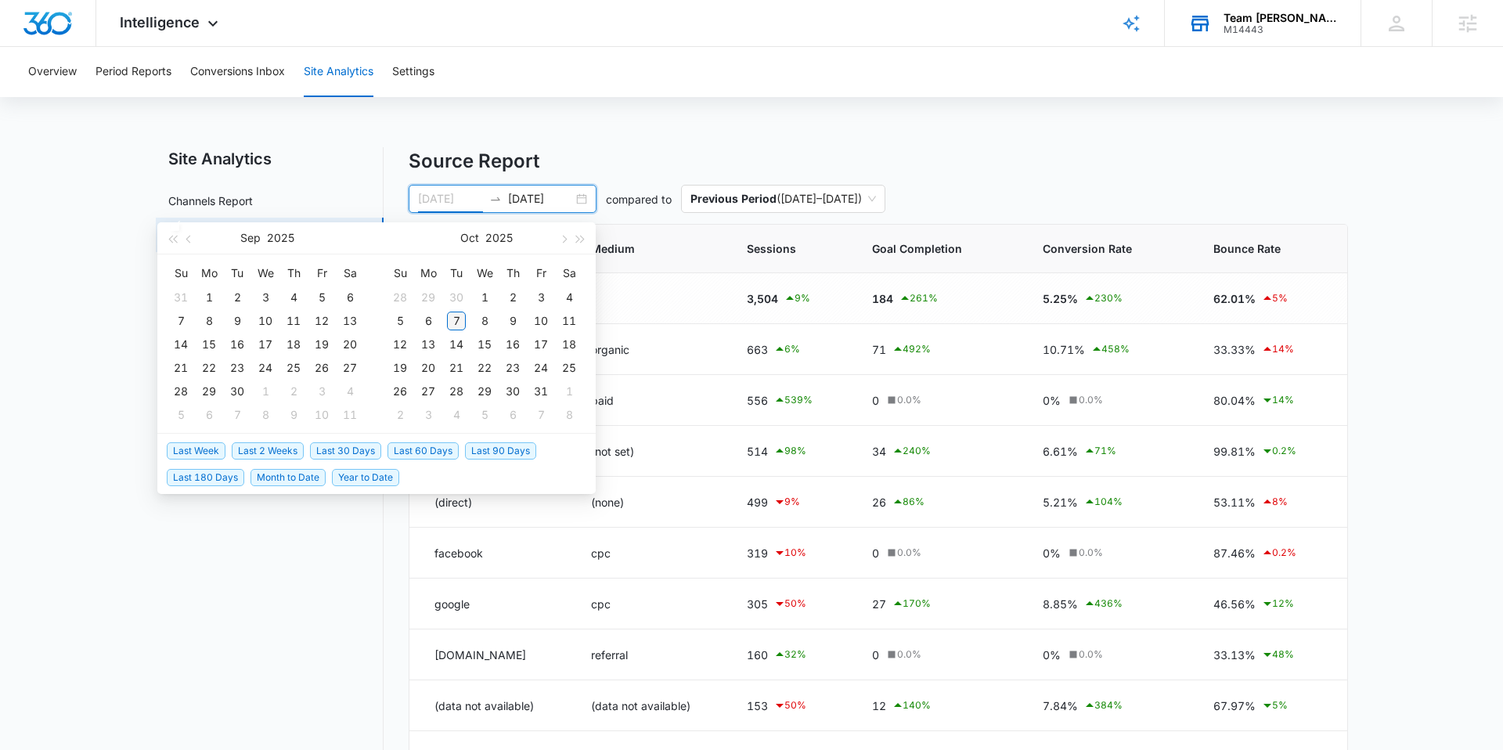
type input "[DATE]"
click at [458, 317] on div "7" at bounding box center [456, 321] width 19 height 19
type input "[DATE]"
click at [342, 497] on div "Site Analytics Channels Report Source Report Page Insights Location Data Conver…" at bounding box center [752, 523] width 1193 height 753
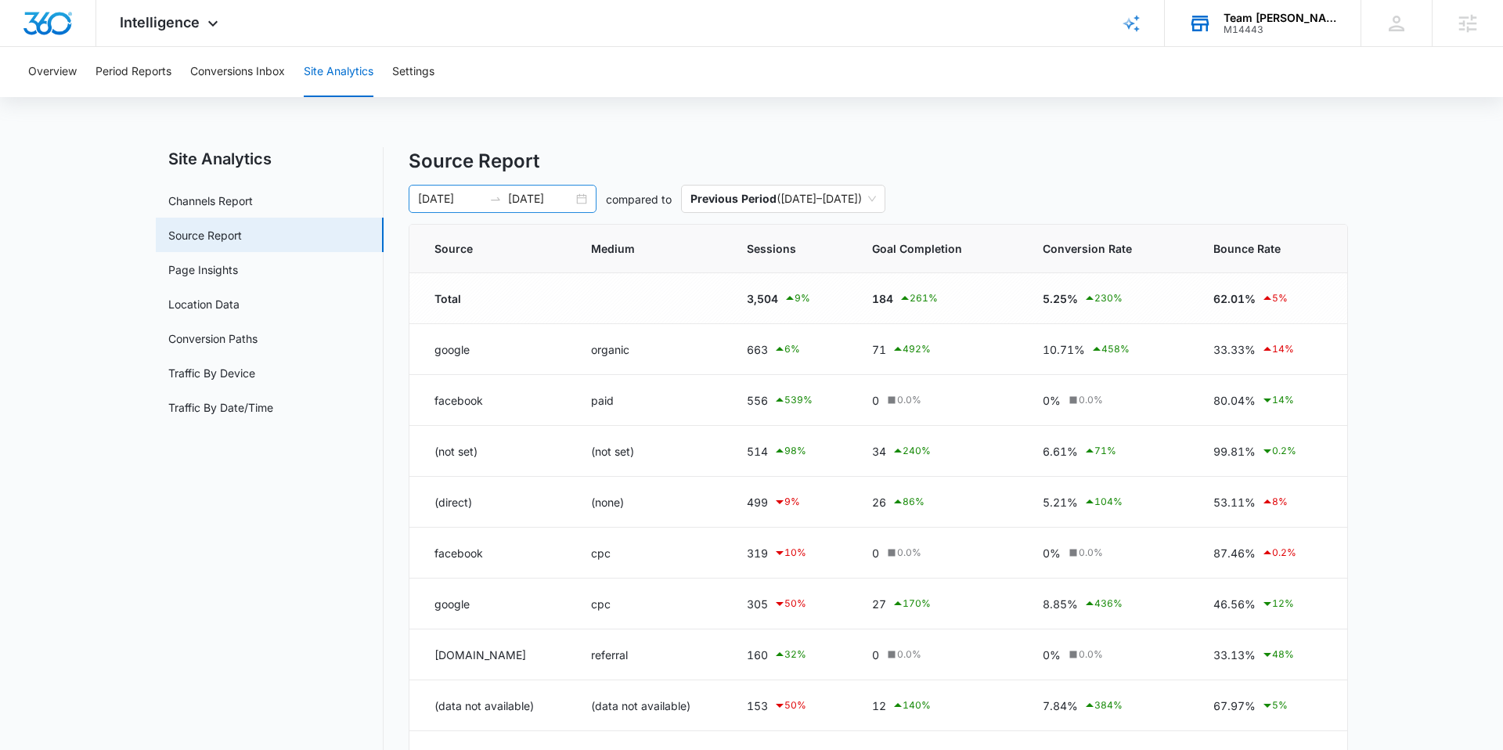
click at [458, 205] on input "[DATE]" at bounding box center [450, 198] width 65 height 17
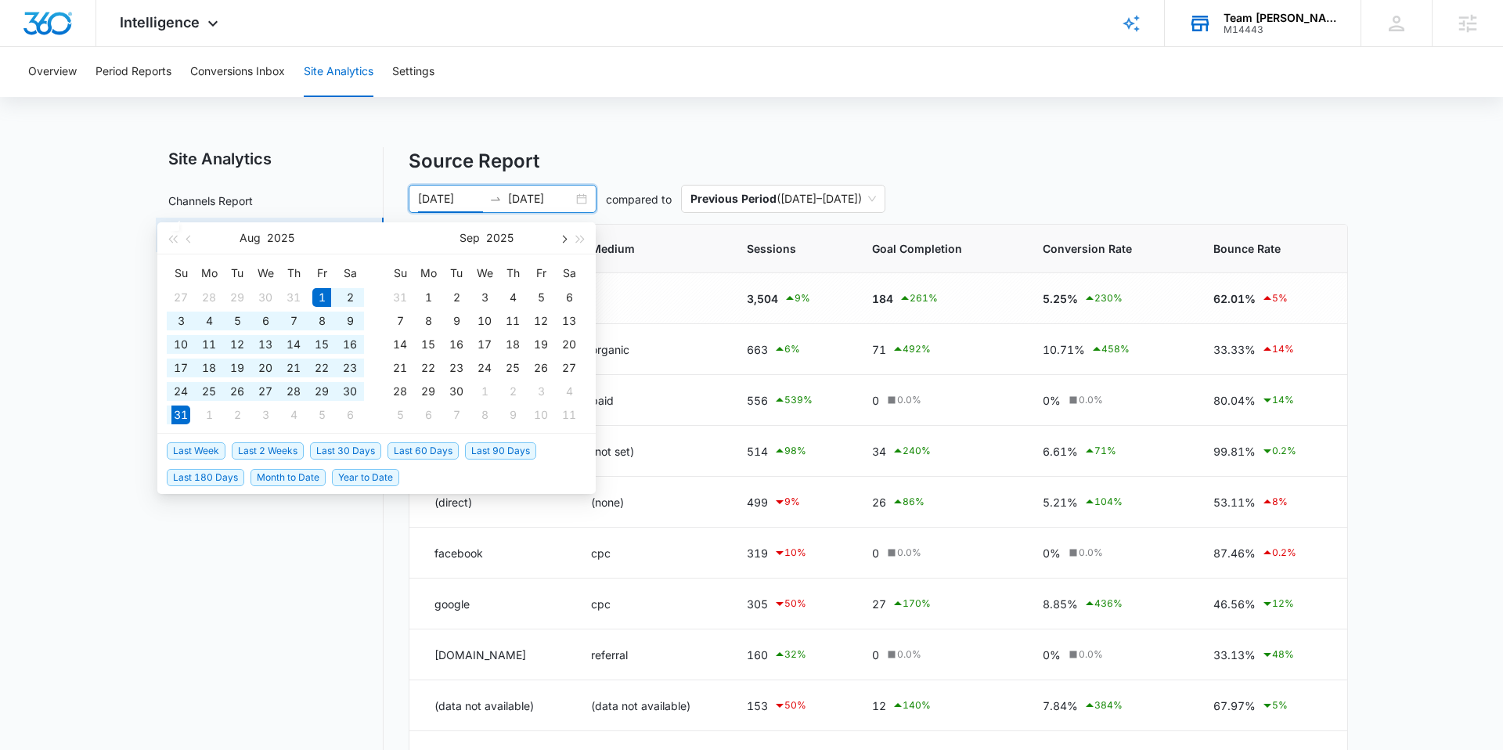
click at [562, 231] on button "button" at bounding box center [562, 237] width 17 height 31
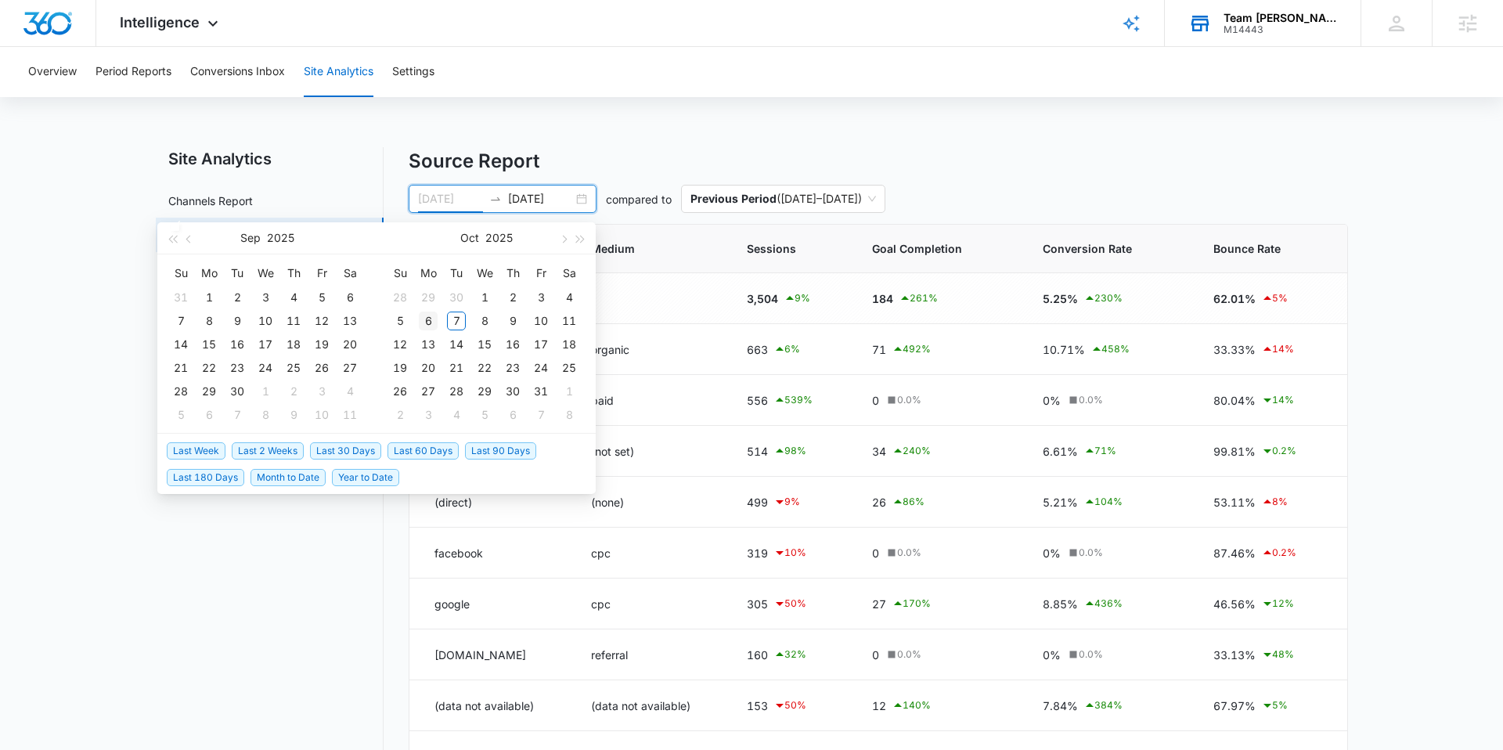
type input "[DATE]"
click at [439, 321] on td "6" at bounding box center [428, 320] width 28 height 23
click at [525, 204] on input at bounding box center [540, 198] width 65 height 17
type input "[DATE]"
click at [561, 242] on button "button" at bounding box center [562, 237] width 17 height 31
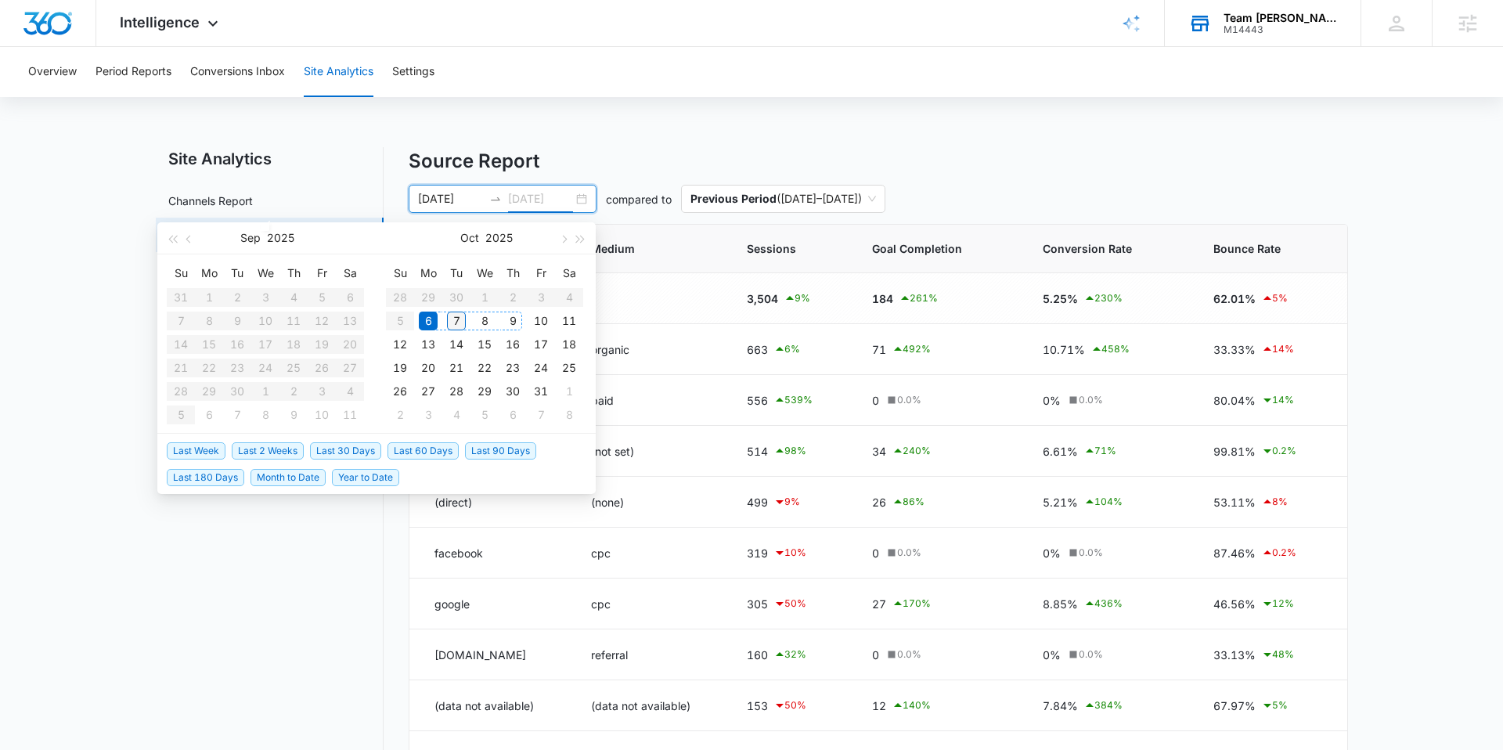
type input "[DATE]"
click at [460, 320] on div "7" at bounding box center [456, 321] width 19 height 19
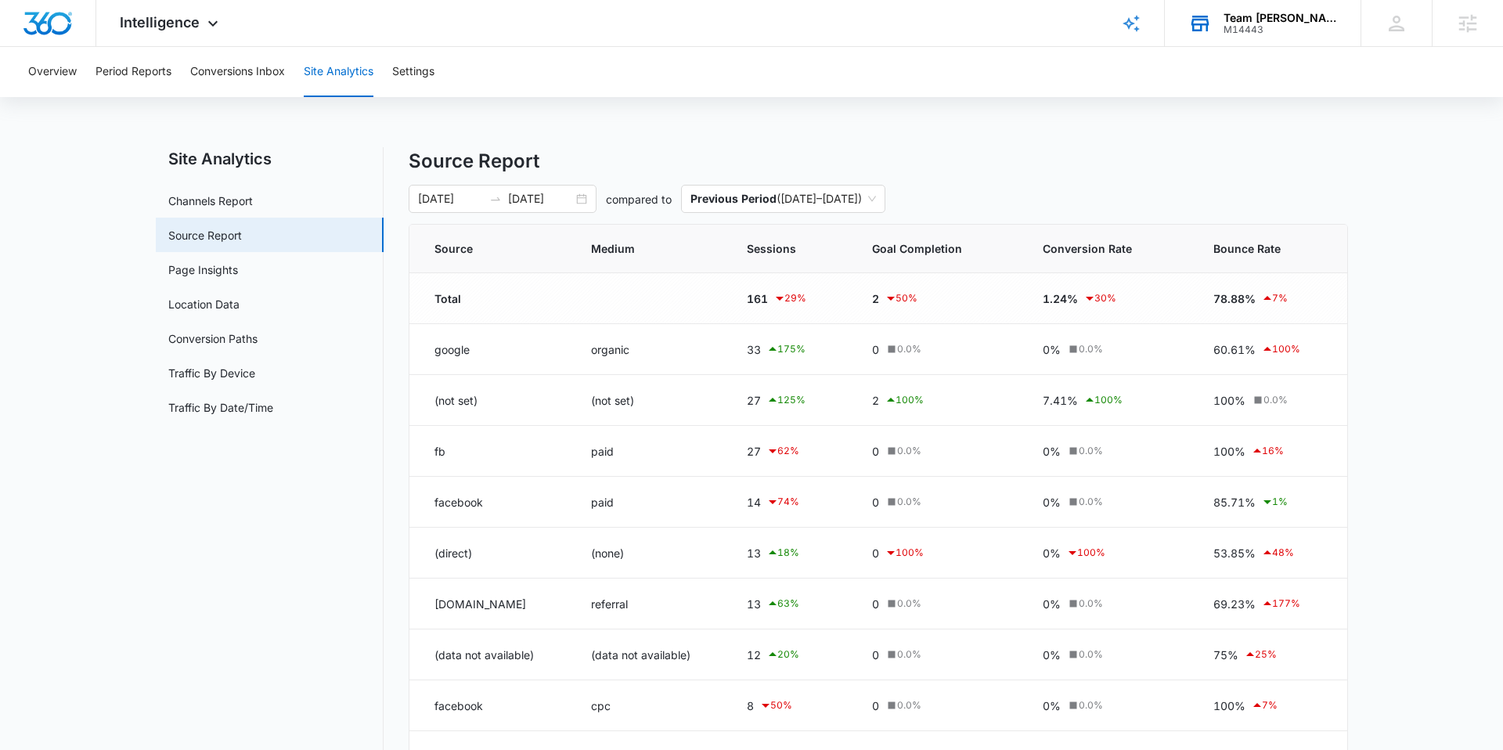
click at [305, 514] on nav "Site Analytics Channels Report Source Report Page Insights Location Data Conver…" at bounding box center [270, 523] width 228 height 753
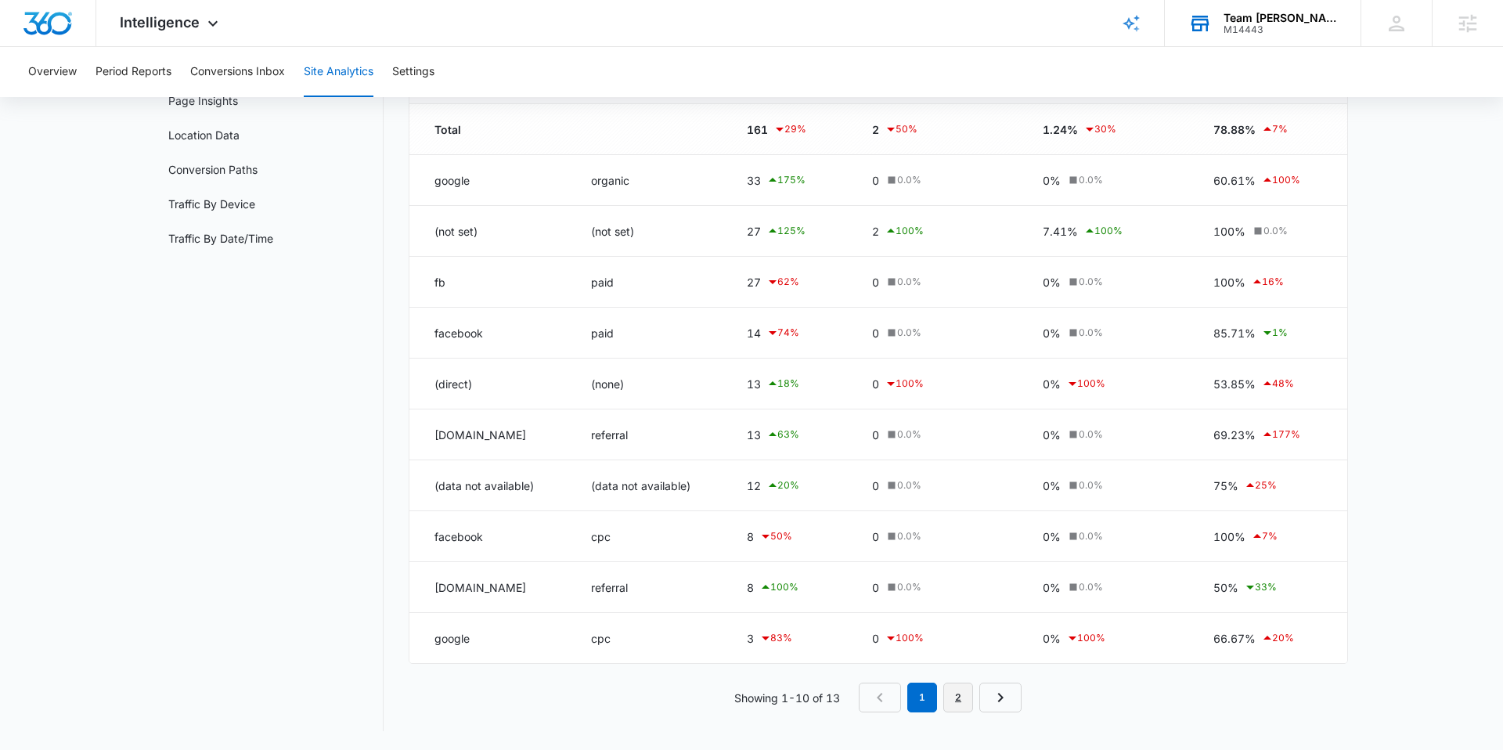
click at [956, 709] on link "2" at bounding box center [959, 698] width 30 height 30
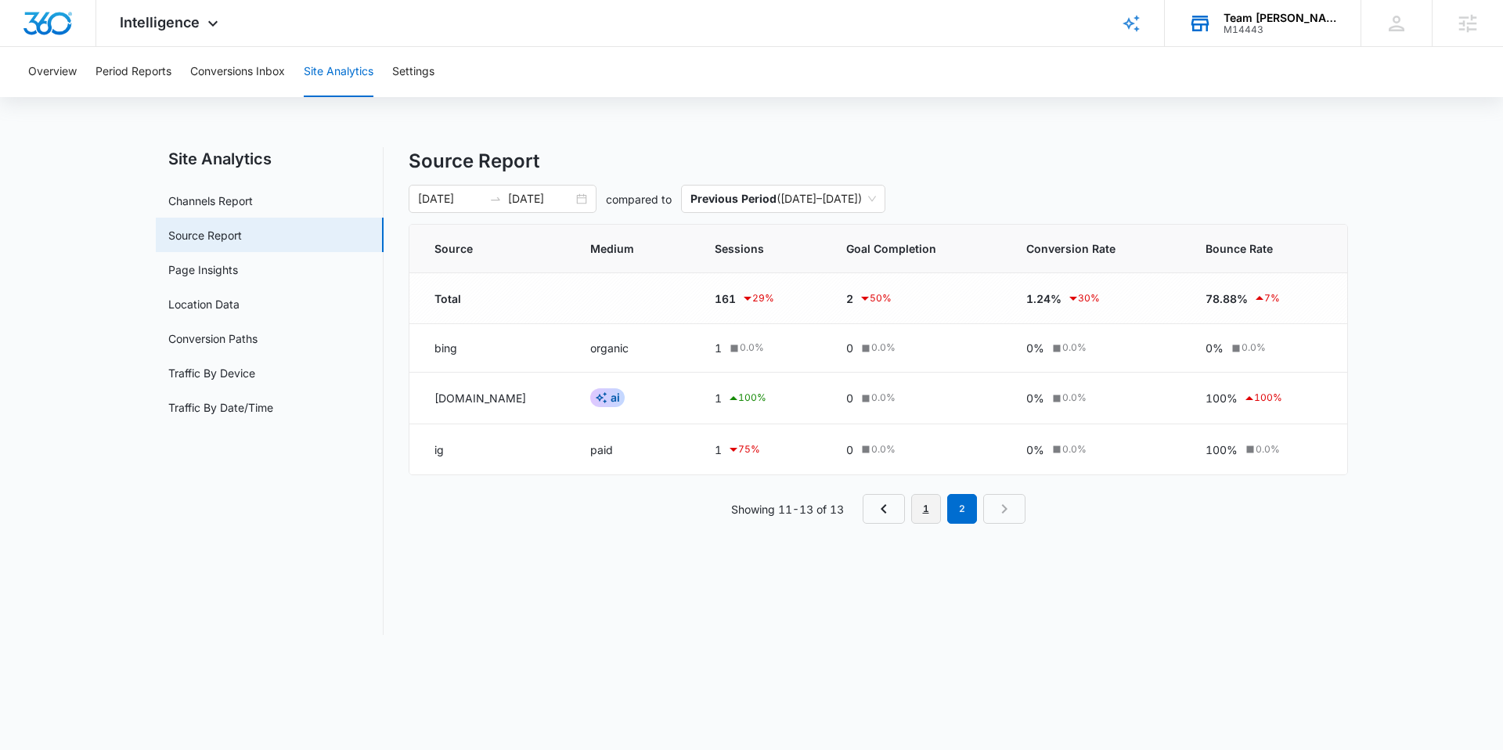
click at [920, 512] on link "1" at bounding box center [926, 509] width 30 height 30
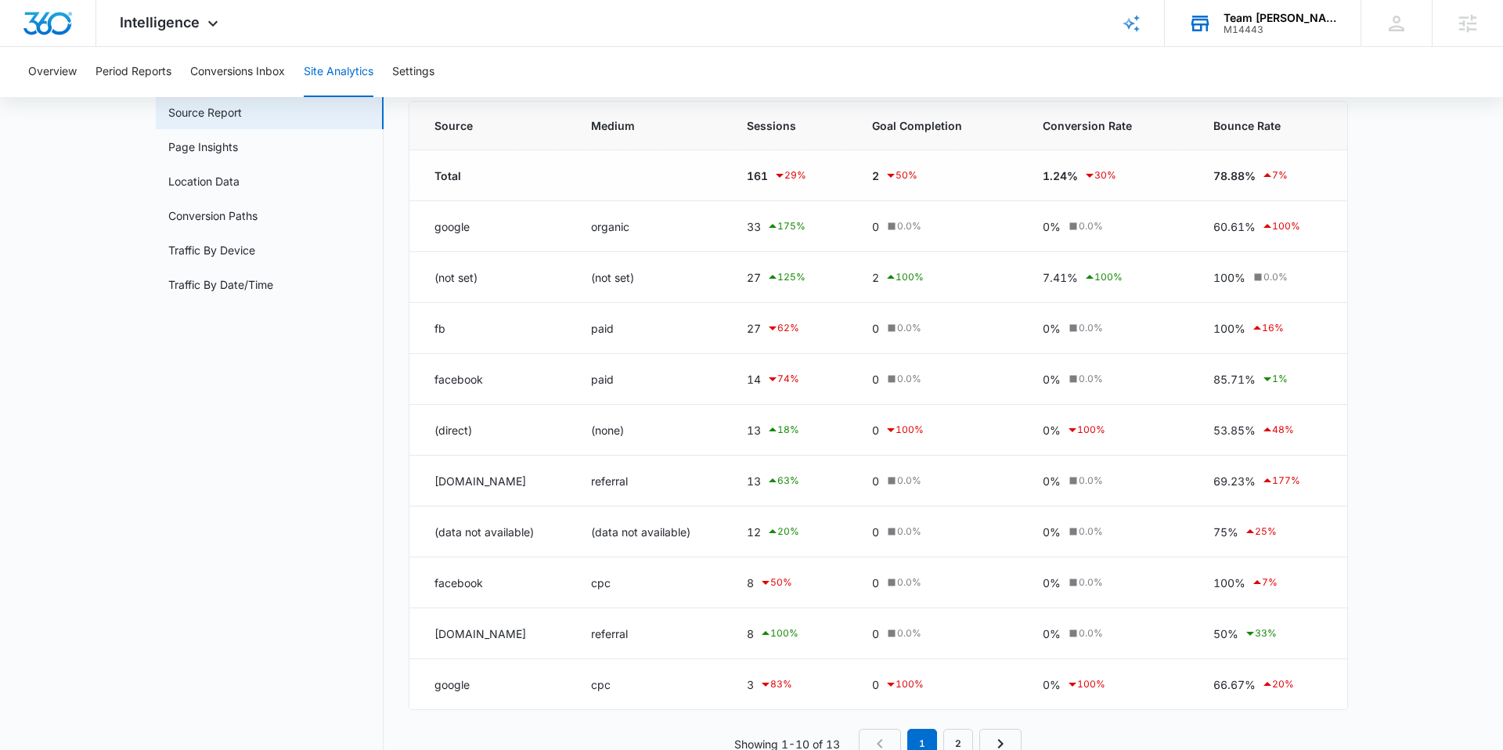
scroll to position [73, 0]
